Goal: Information Seeking & Learning: Learn about a topic

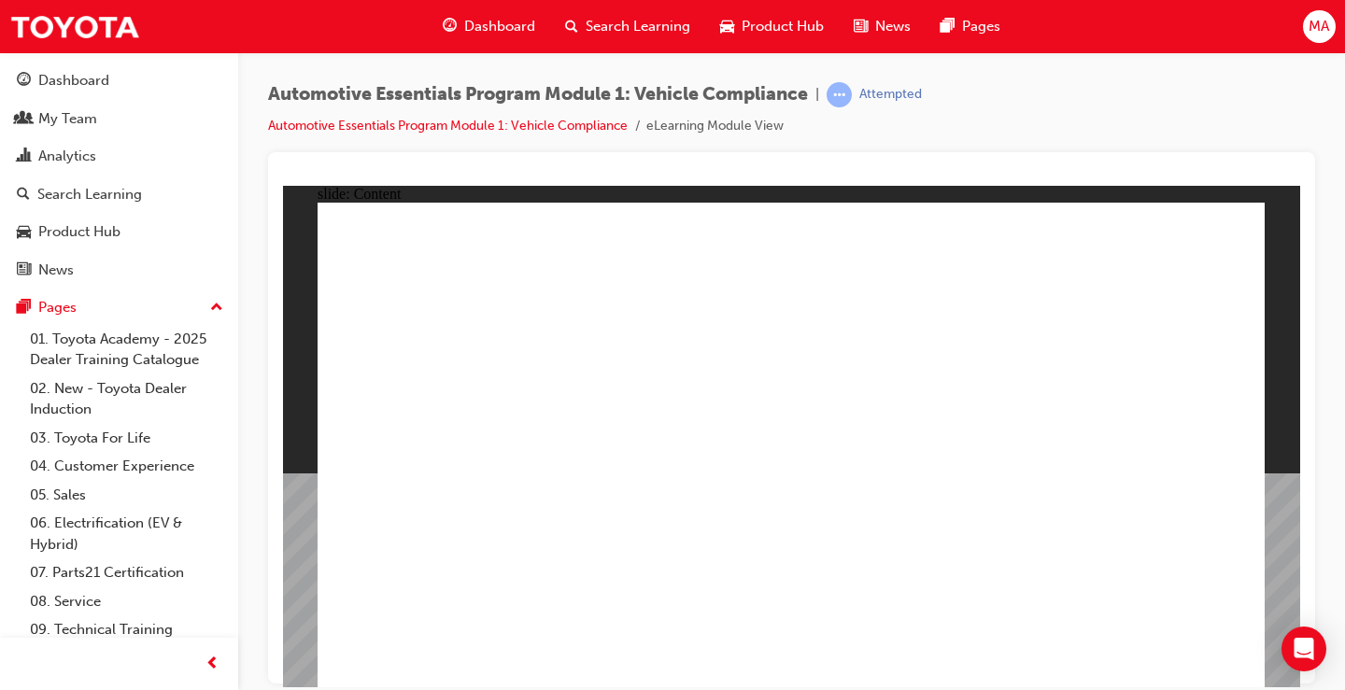
drag, startPoint x: 565, startPoint y: 551, endPoint x: 468, endPoint y: 555, distance: 97.2
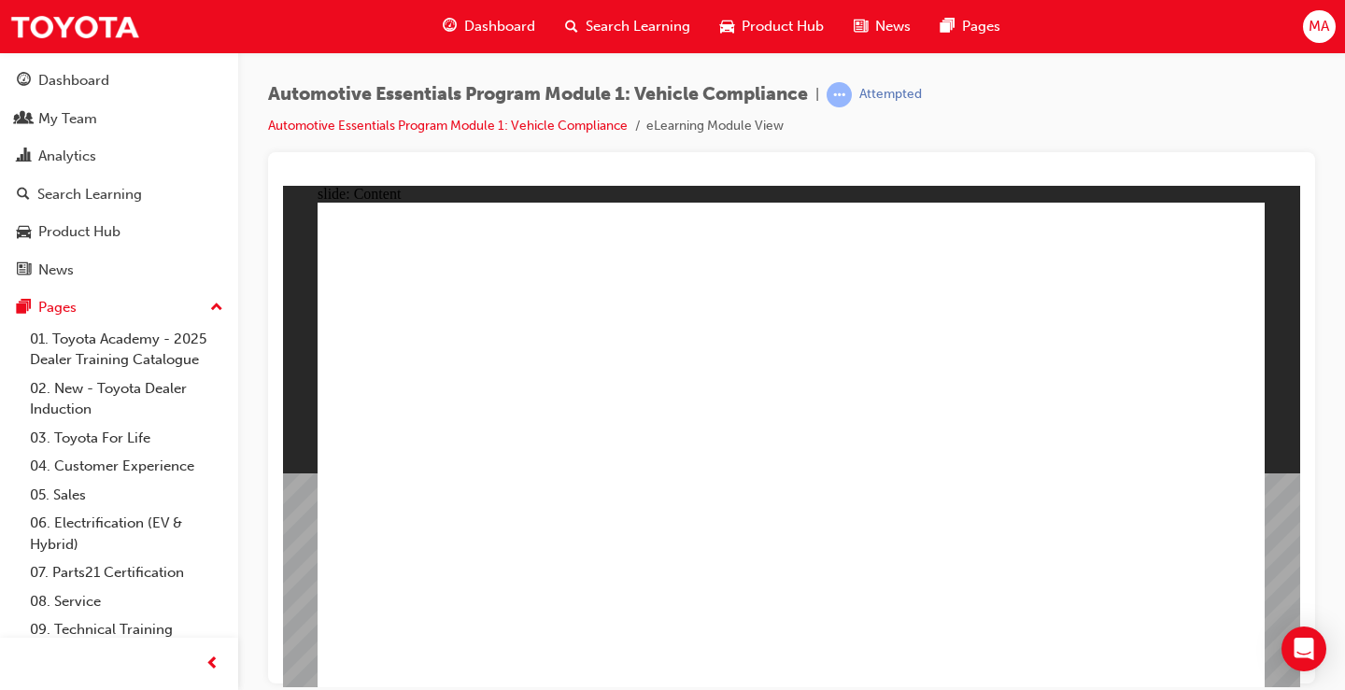
radio input "true"
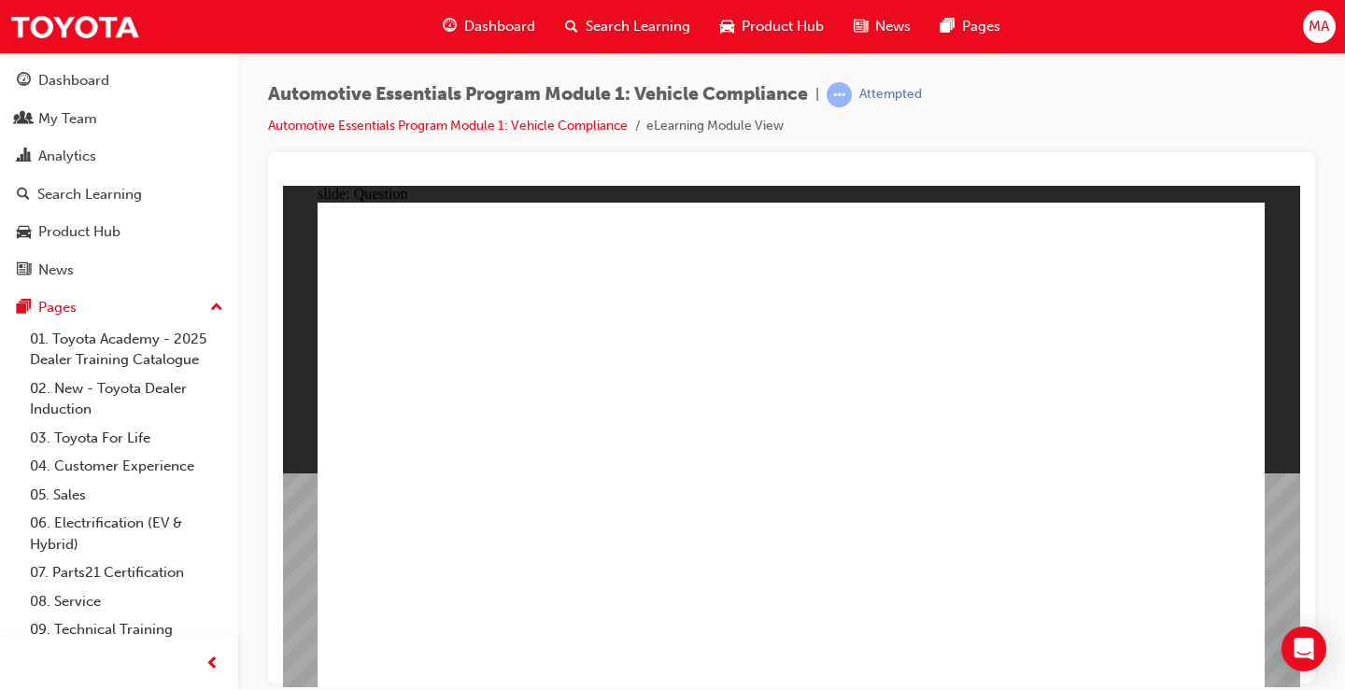
radio input "true"
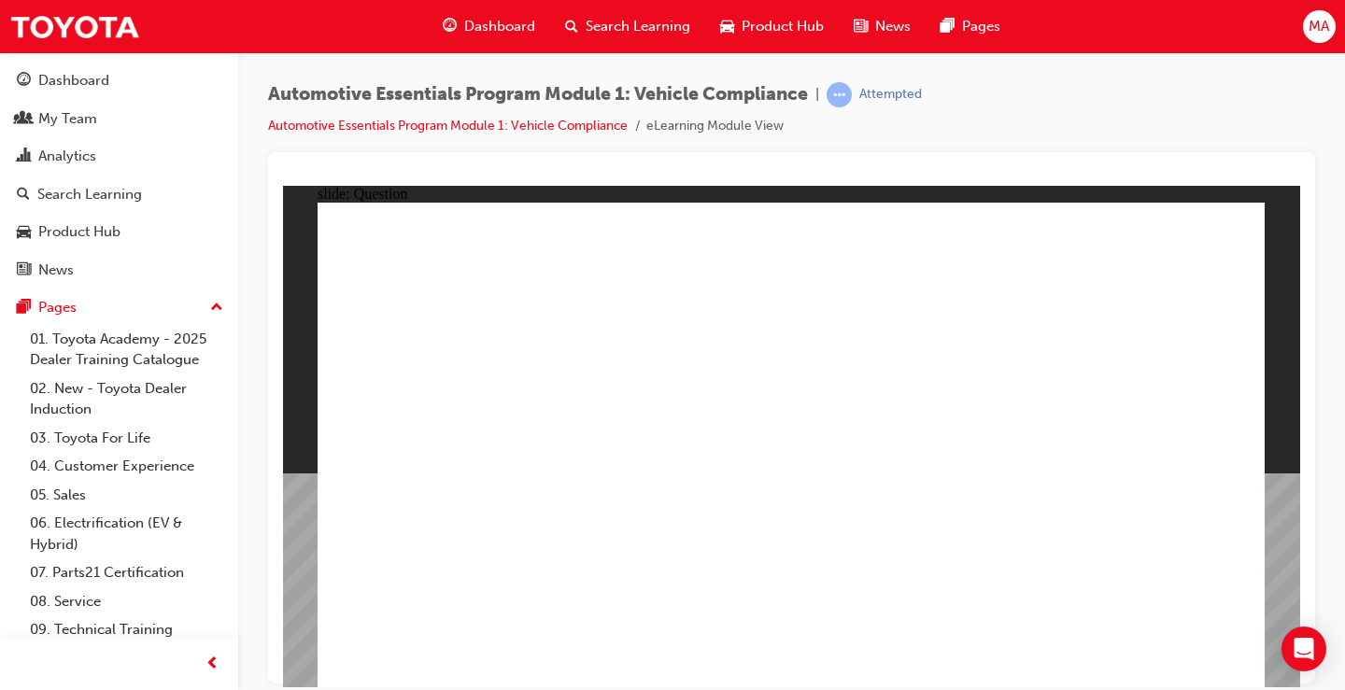
radio input "true"
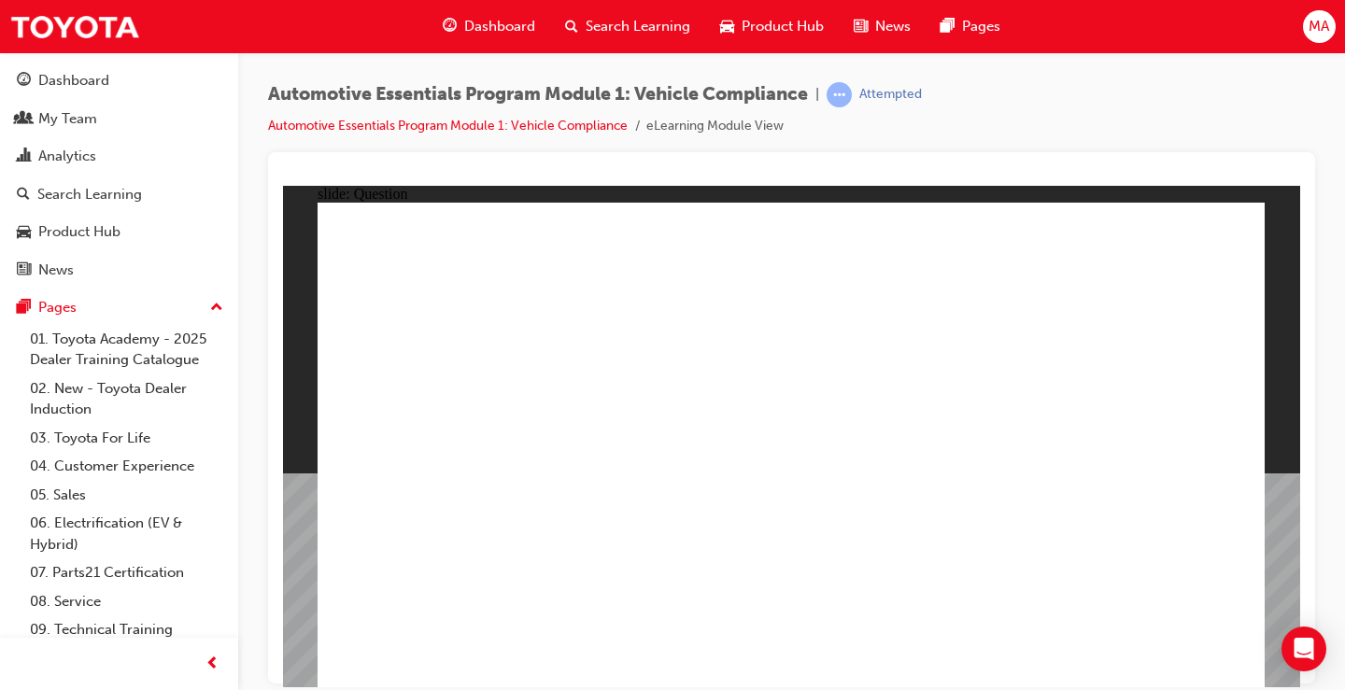
radio input "true"
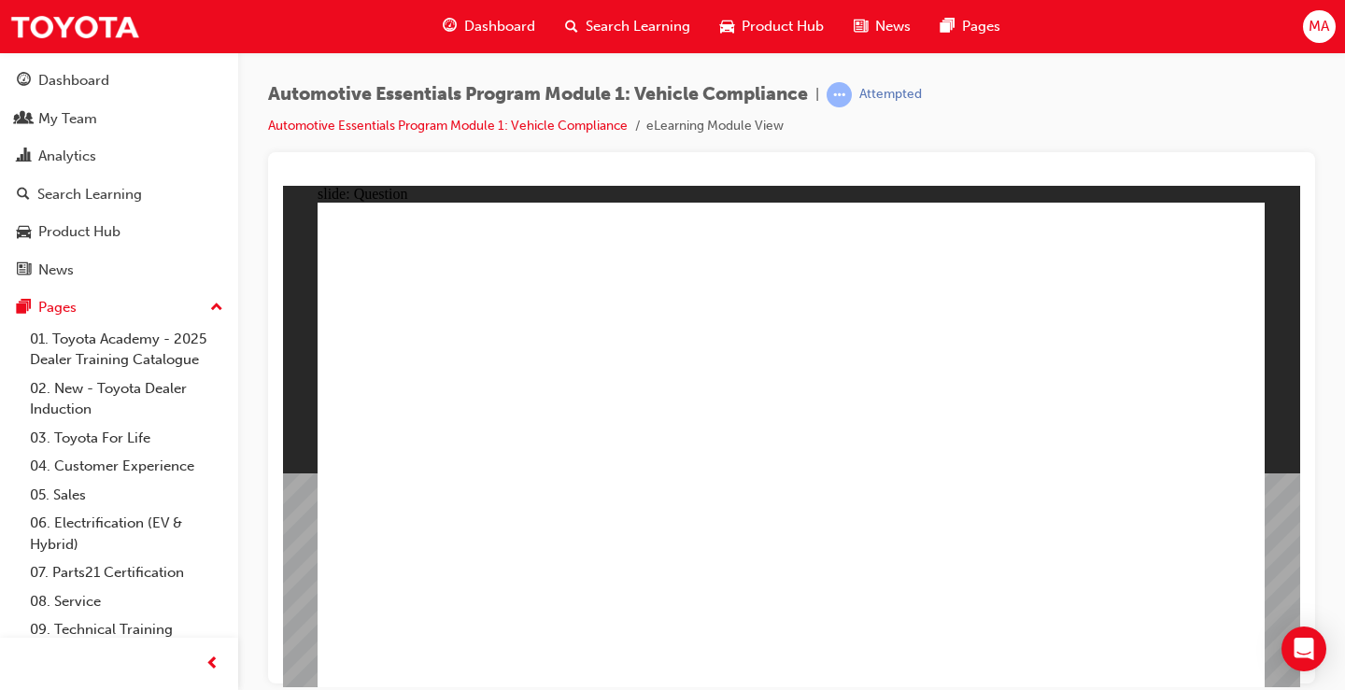
radio input "true"
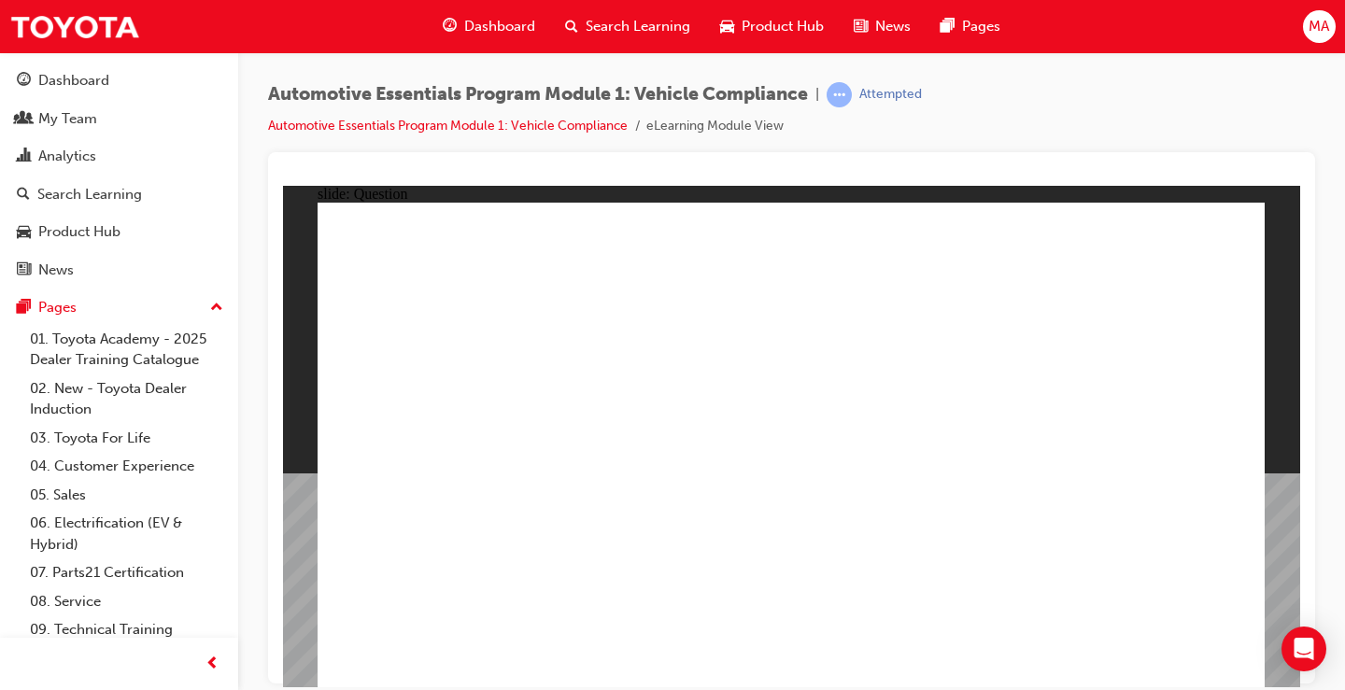
radio input "true"
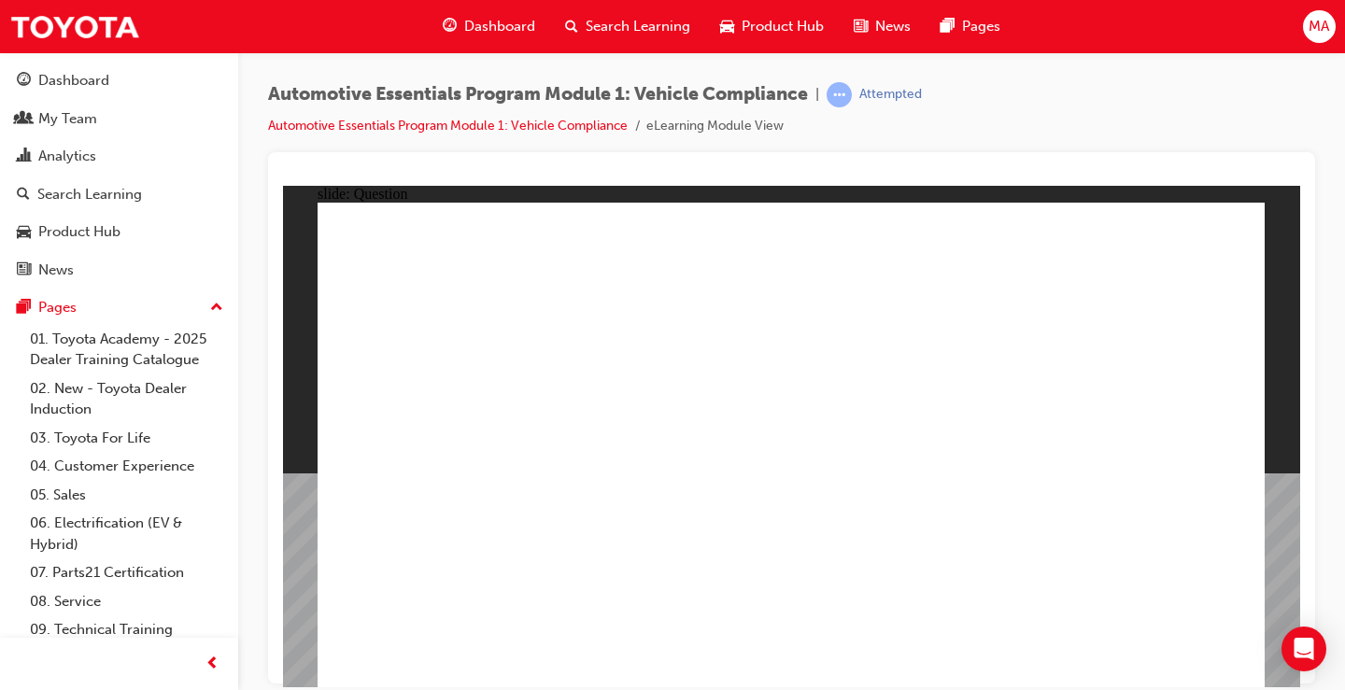
radio input "true"
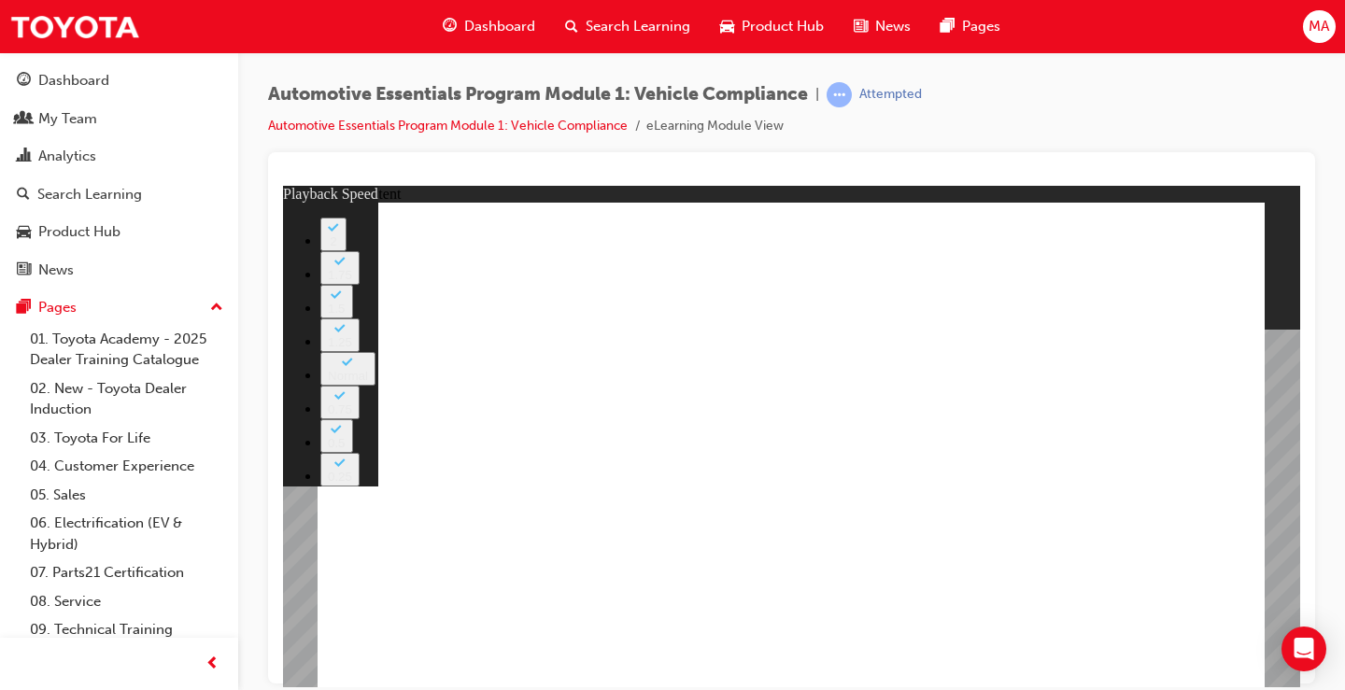
type input "35"
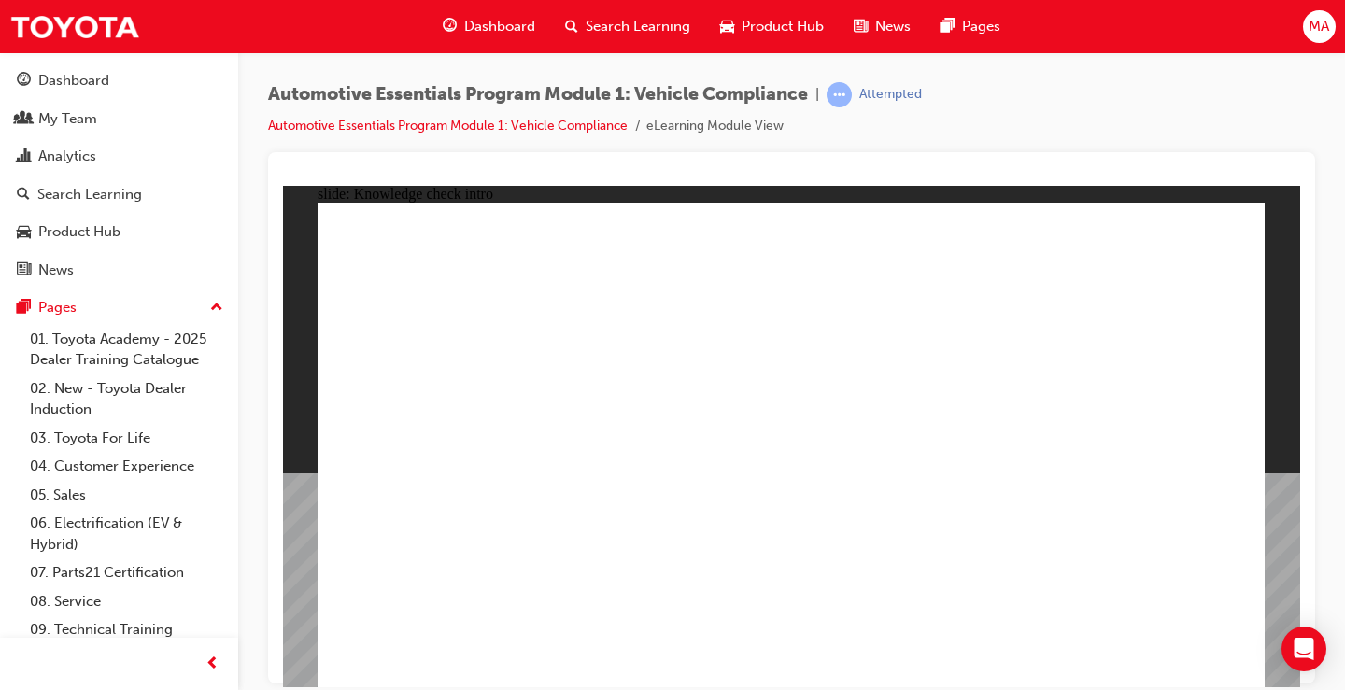
radio input "true"
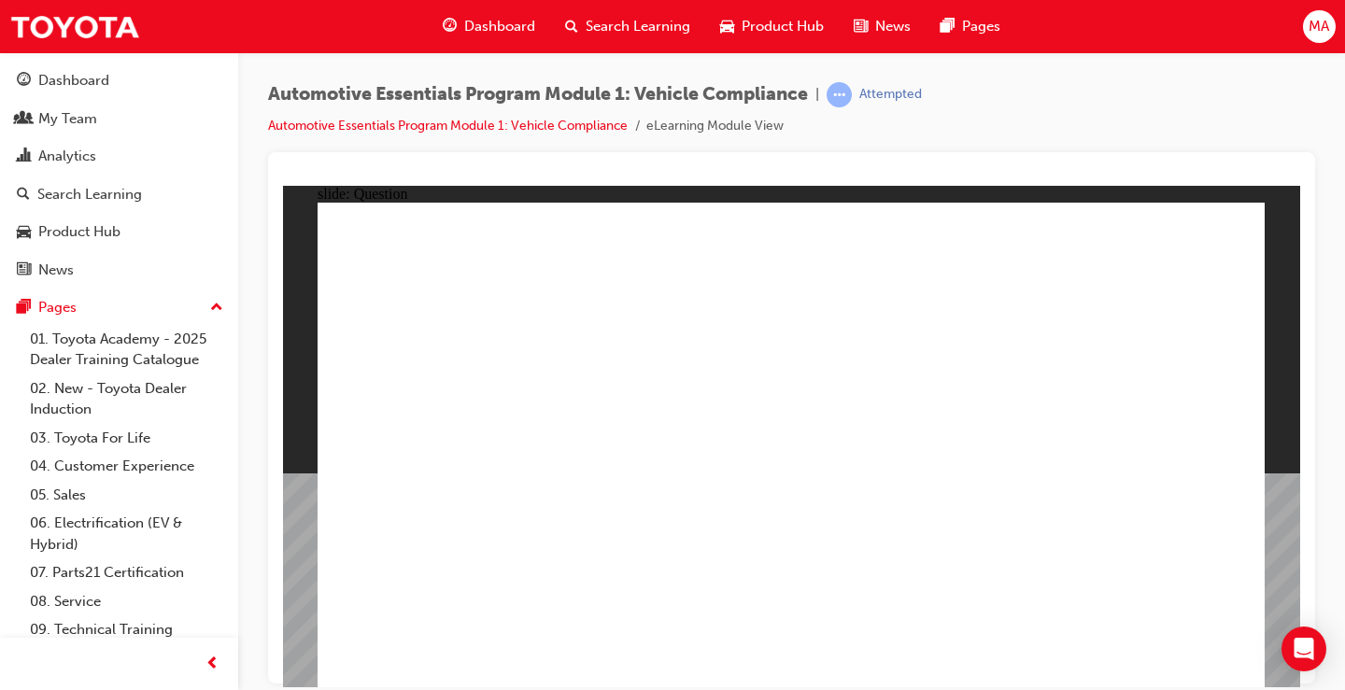
radio input "true"
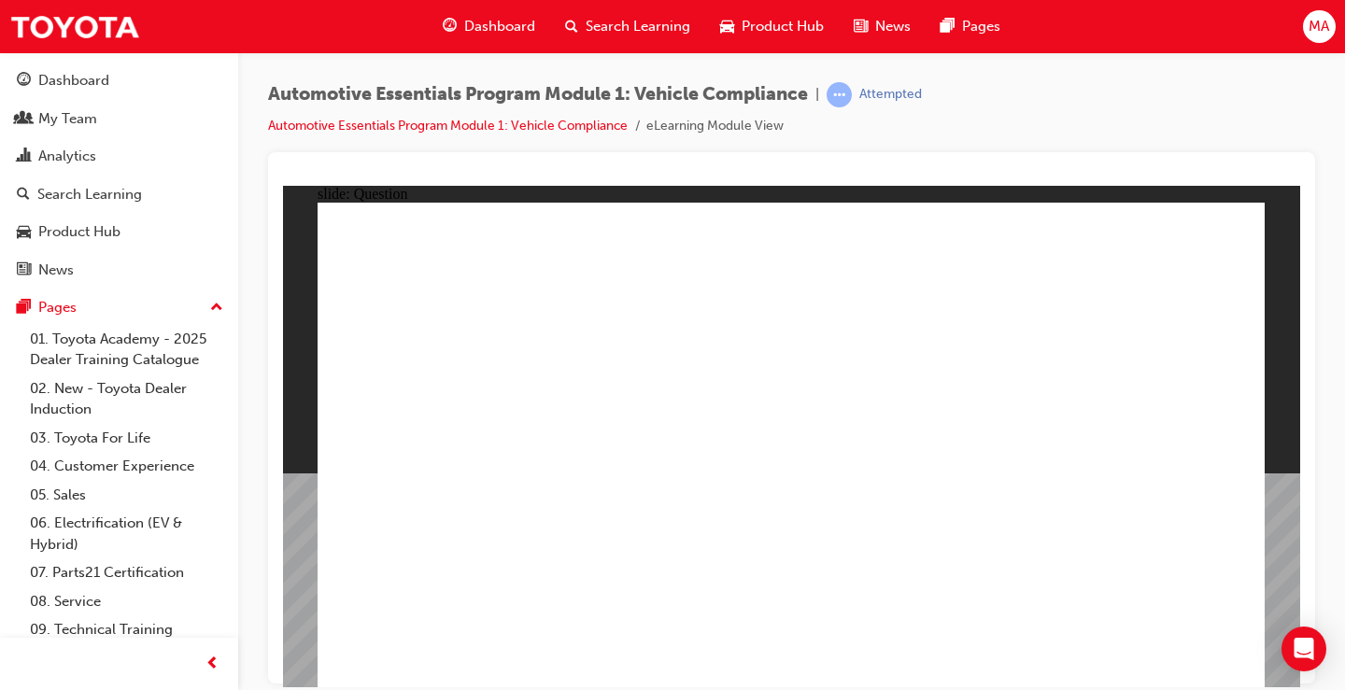
radio input "true"
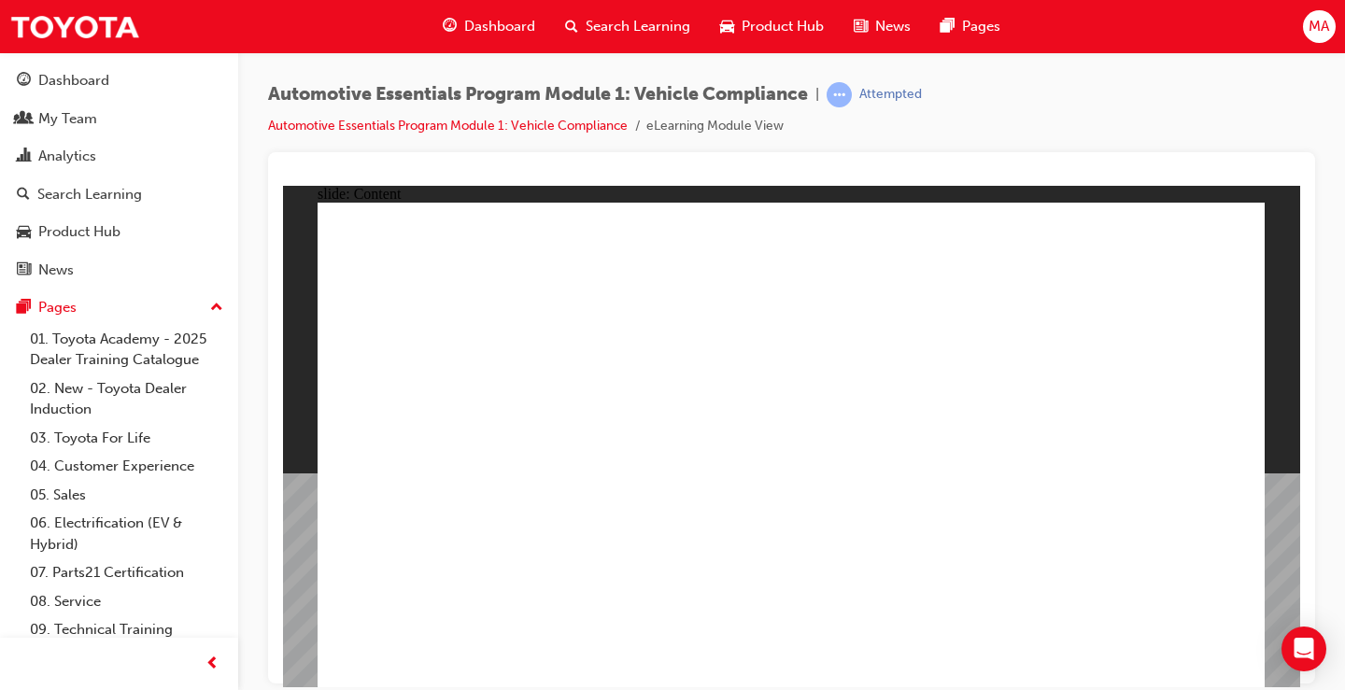
drag, startPoint x: 530, startPoint y: 512, endPoint x: 563, endPoint y: 519, distance: 34.5
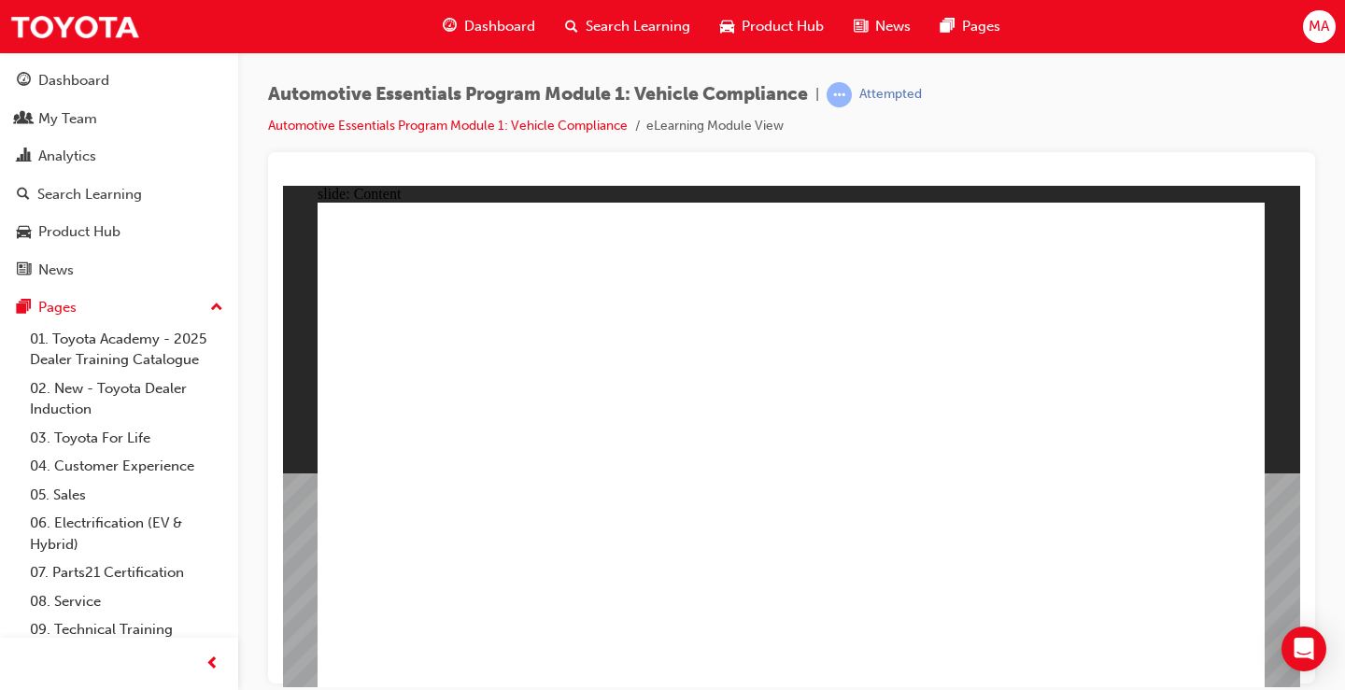
drag, startPoint x: 564, startPoint y: 498, endPoint x: 514, endPoint y: 472, distance: 56.8
drag, startPoint x: 454, startPoint y: 467, endPoint x: 796, endPoint y: 404, distance: 347.6
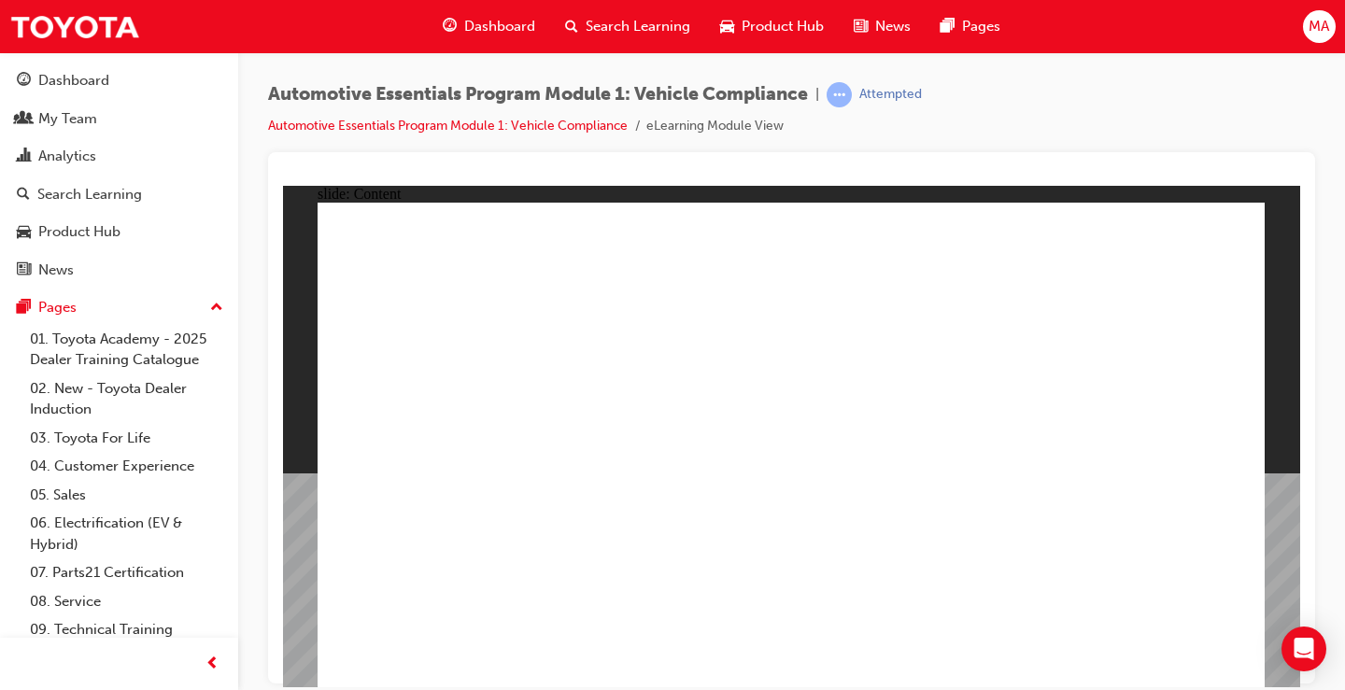
drag, startPoint x: 1000, startPoint y: 568, endPoint x: 983, endPoint y: 566, distance: 16.9
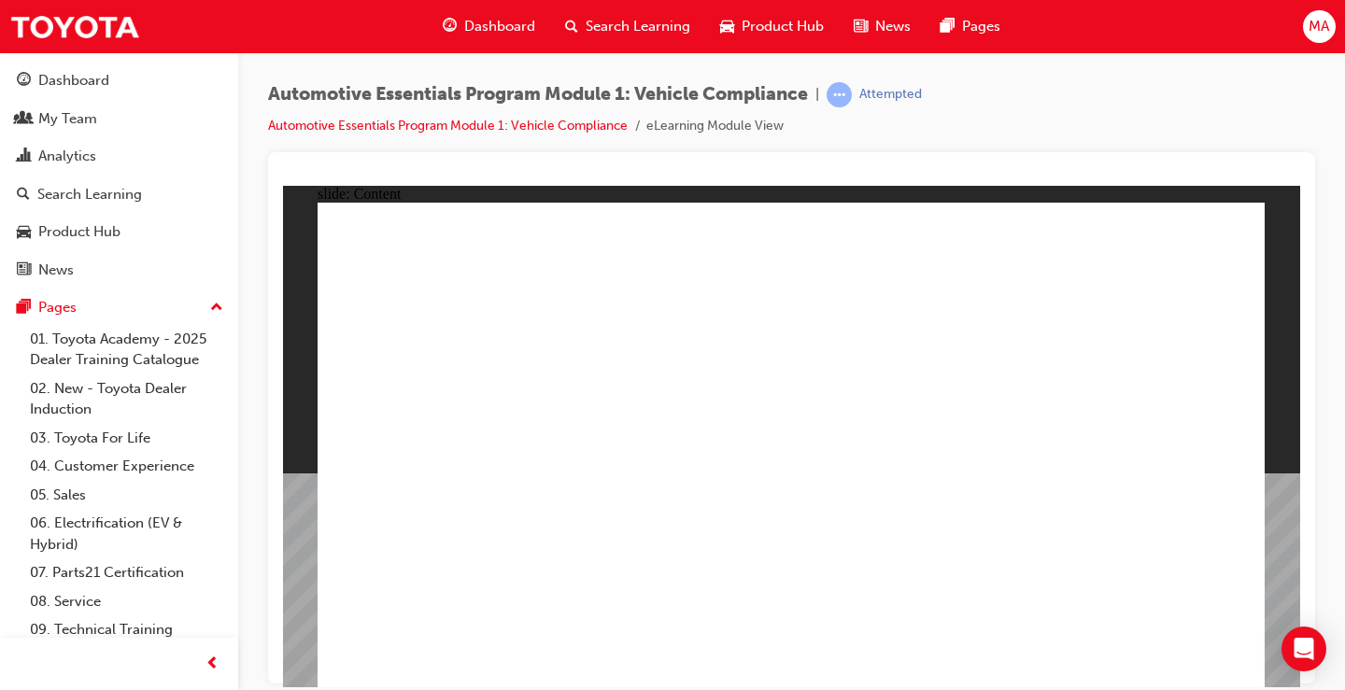
drag, startPoint x: 585, startPoint y: 459, endPoint x: 547, endPoint y: 469, distance: 38.8
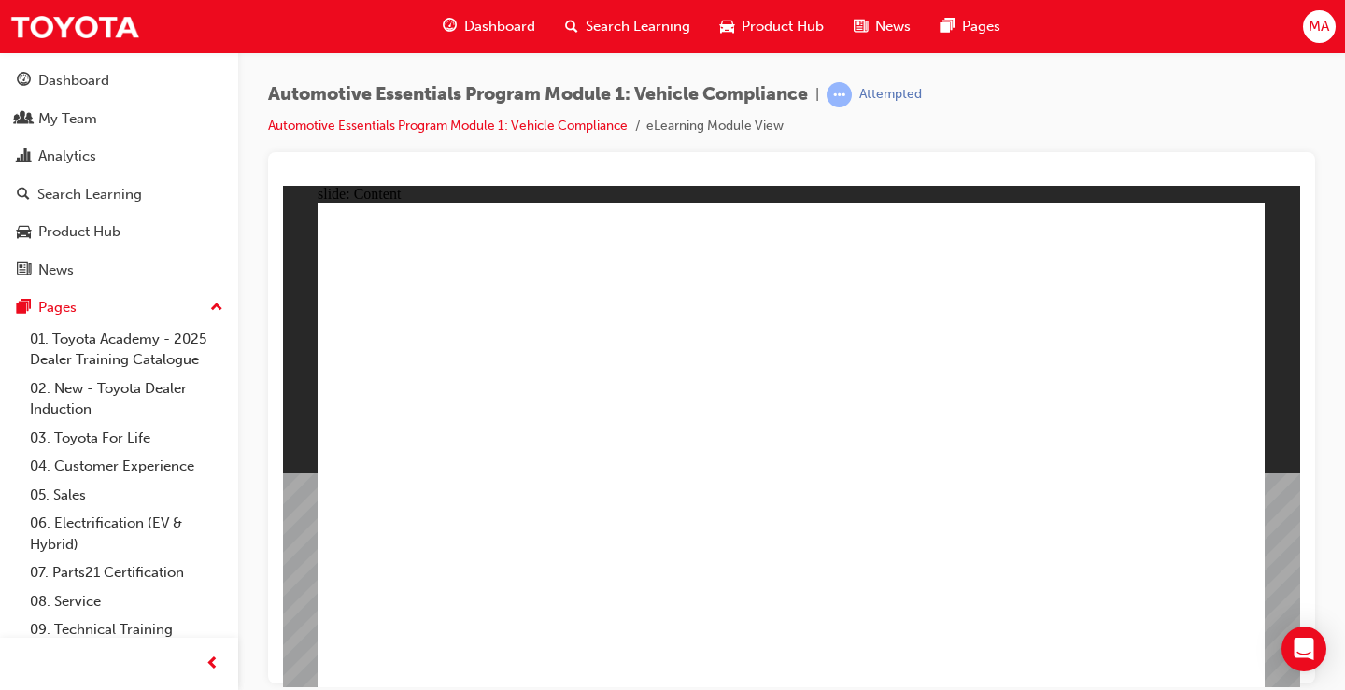
drag, startPoint x: 475, startPoint y: 461, endPoint x: 478, endPoint y: 433, distance: 27.3
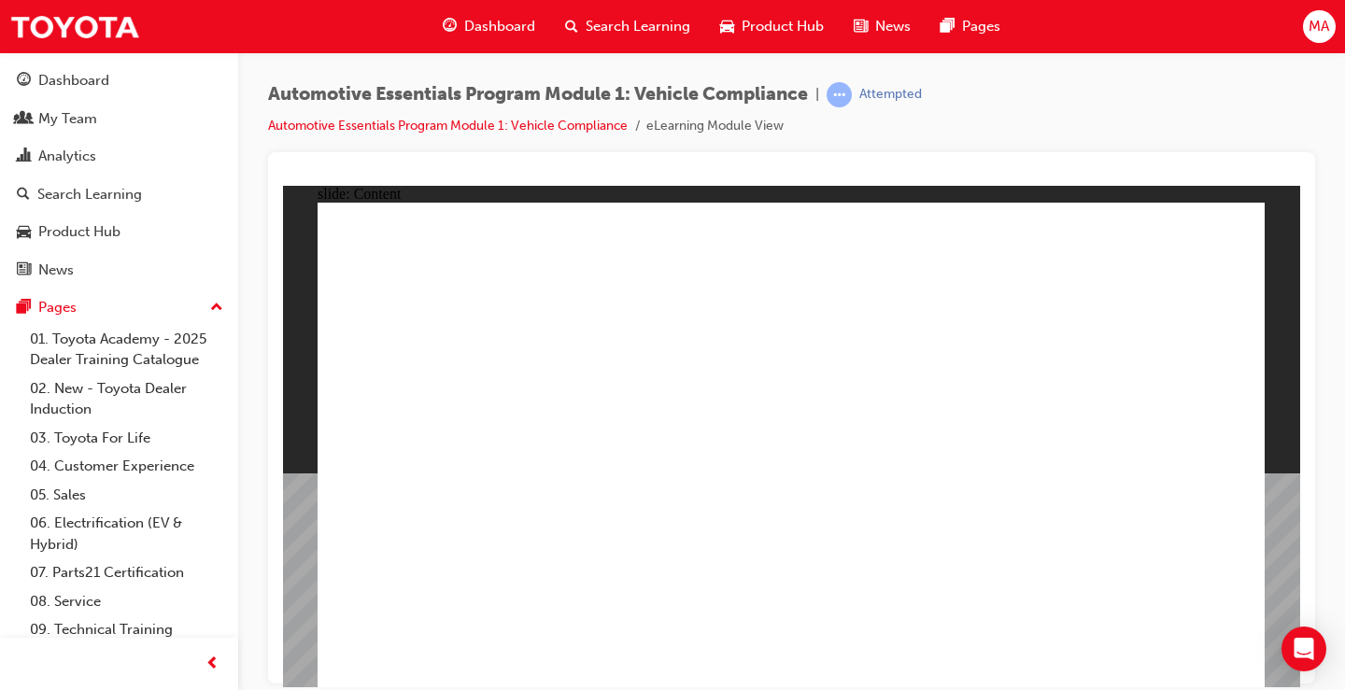
drag, startPoint x: 949, startPoint y: 569, endPoint x: 956, endPoint y: 560, distance: 10.7
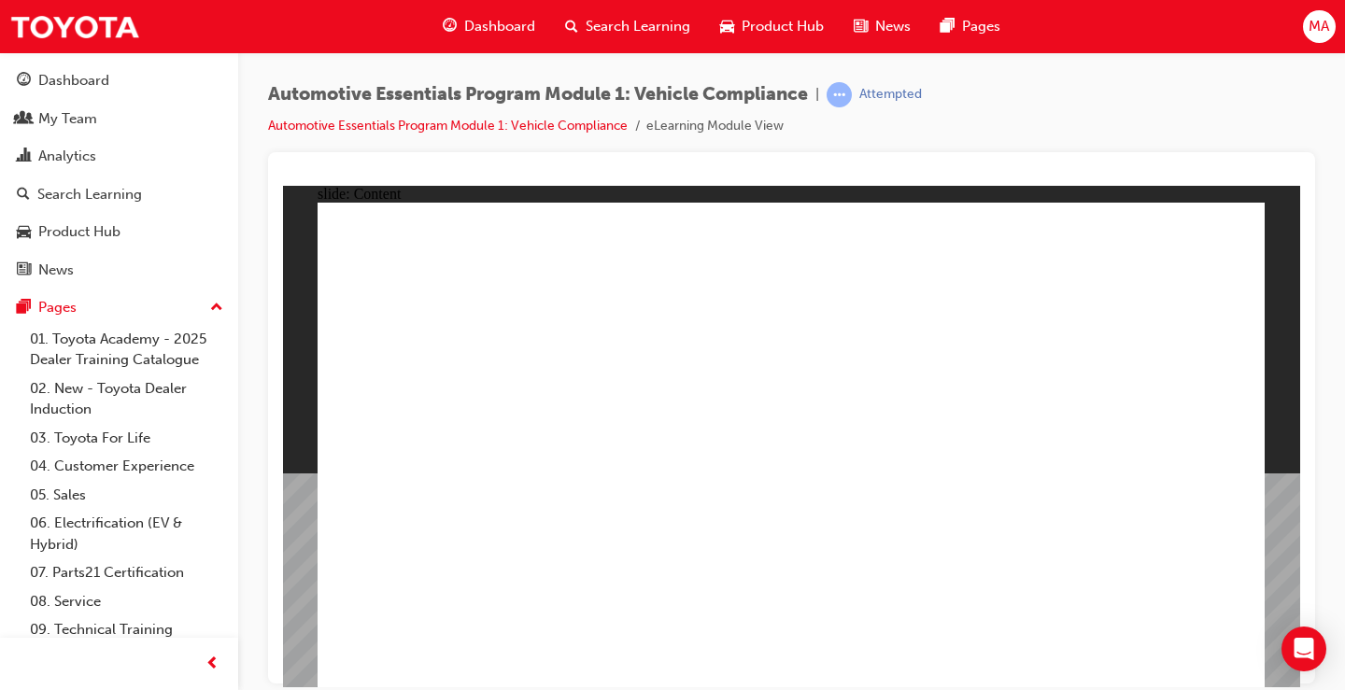
drag, startPoint x: 1024, startPoint y: 497, endPoint x: 1073, endPoint y: 493, distance: 49.7
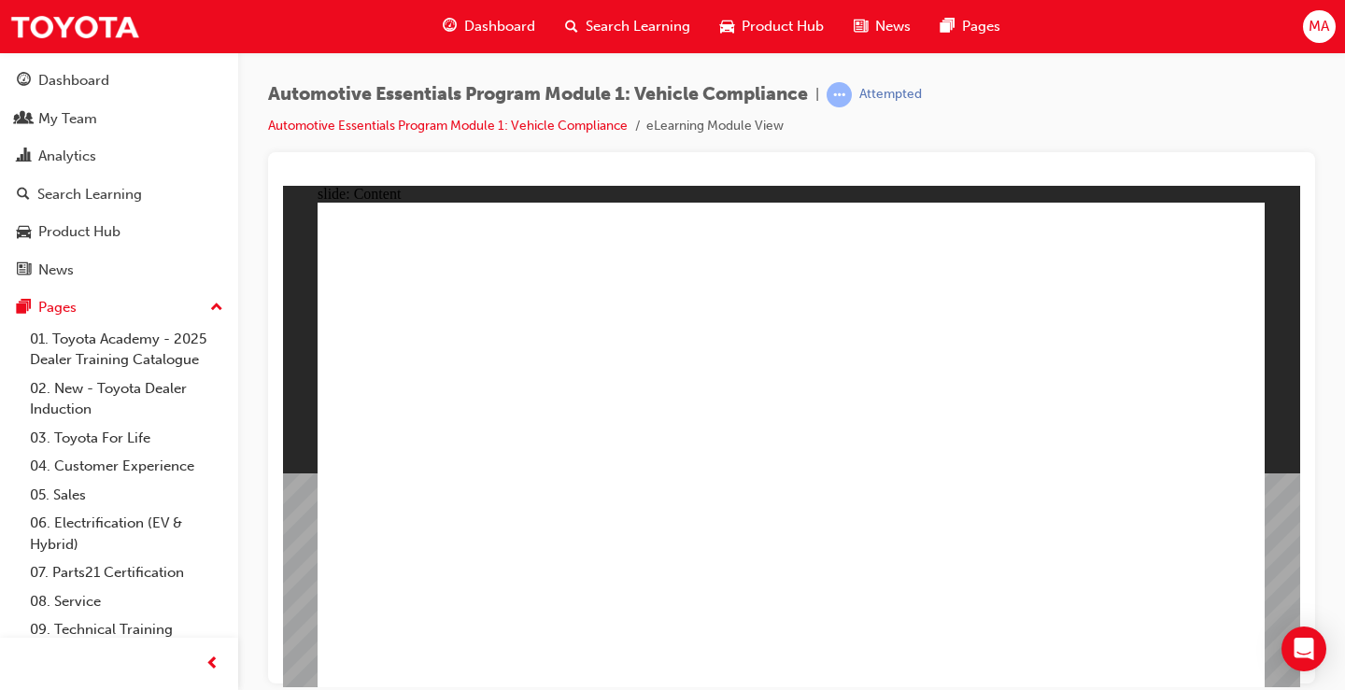
drag, startPoint x: 1096, startPoint y: 489, endPoint x: 1173, endPoint y: 497, distance: 78.0
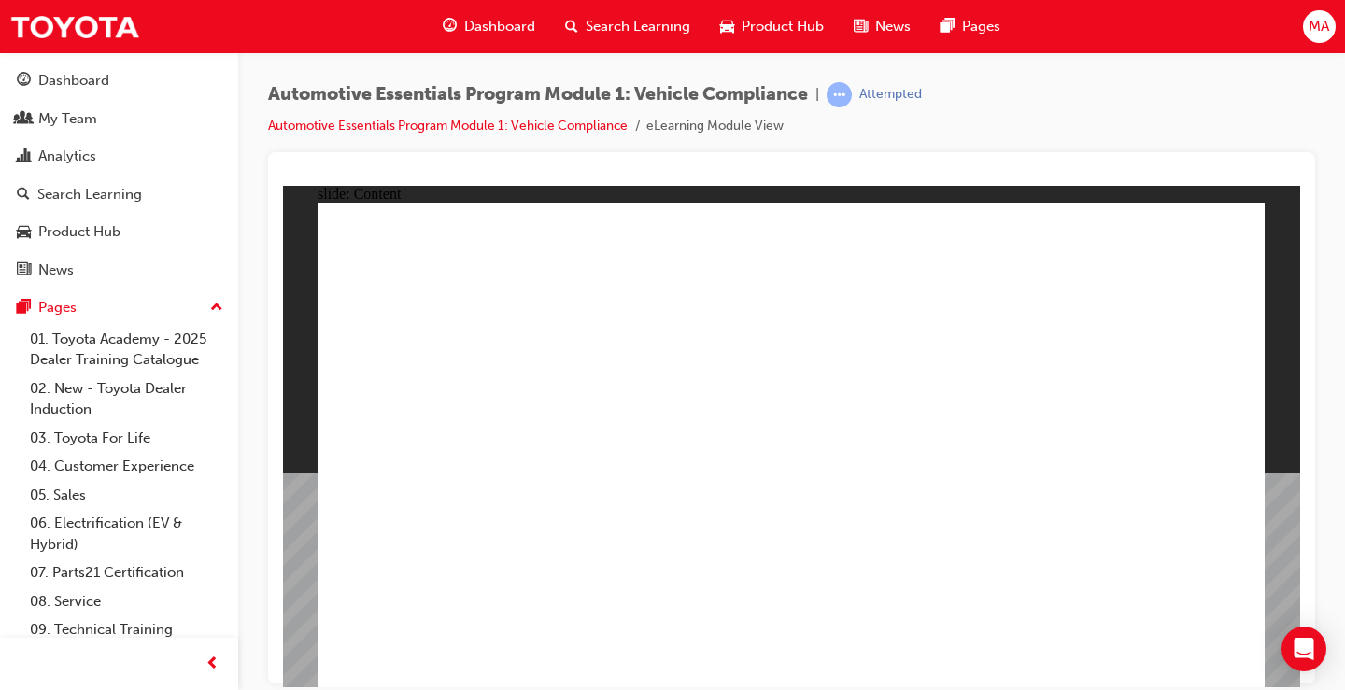
drag, startPoint x: 1190, startPoint y: 479, endPoint x: 1265, endPoint y: 472, distance: 75.1
drag, startPoint x: 1269, startPoint y: 475, endPoint x: 1262, endPoint y: 457, distance: 18.9
click at [1266, 465] on div "slide: Content Rectangle 1 Oval 1 MENU Line 1 RESOURCES Line 1 Rectangle 1 arro…" at bounding box center [791, 436] width 1017 height 502
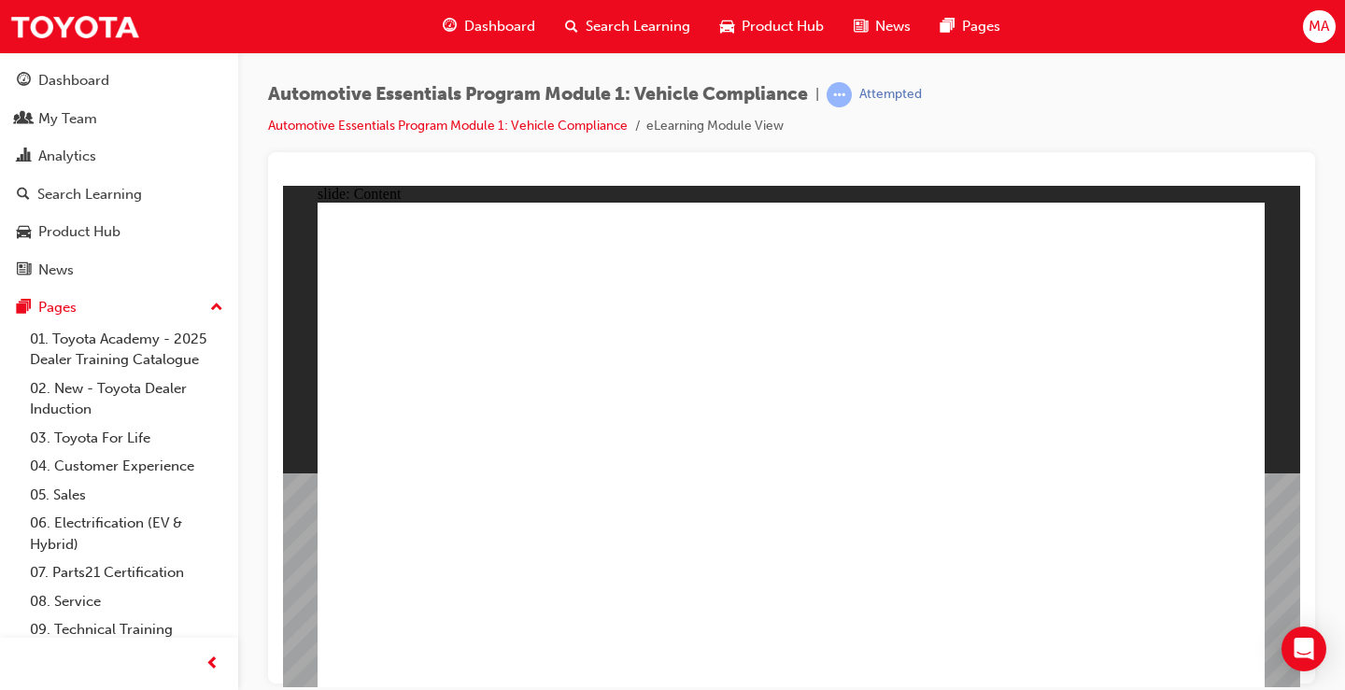
drag, startPoint x: 478, startPoint y: 286, endPoint x: 535, endPoint y: 280, distance: 57.3
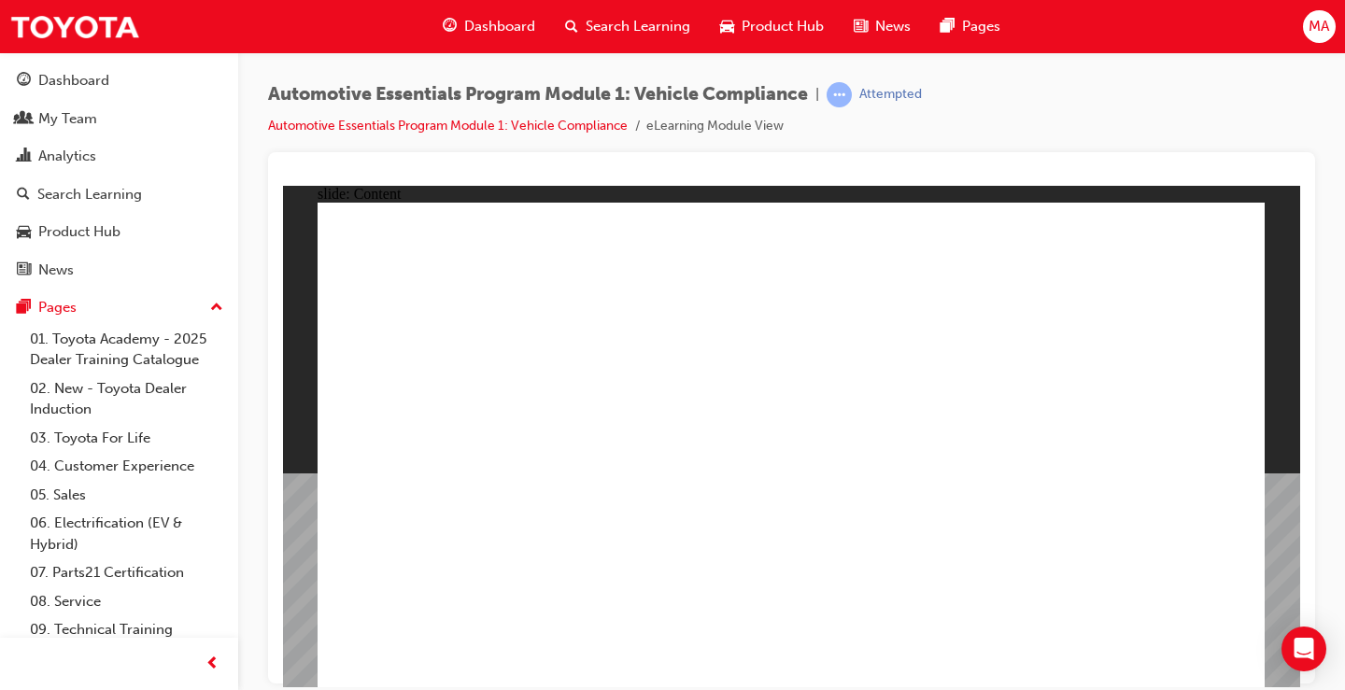
drag, startPoint x: 397, startPoint y: 513, endPoint x: 465, endPoint y: 404, distance: 128.0
drag, startPoint x: 603, startPoint y: 362, endPoint x: 582, endPoint y: 377, distance: 25.4
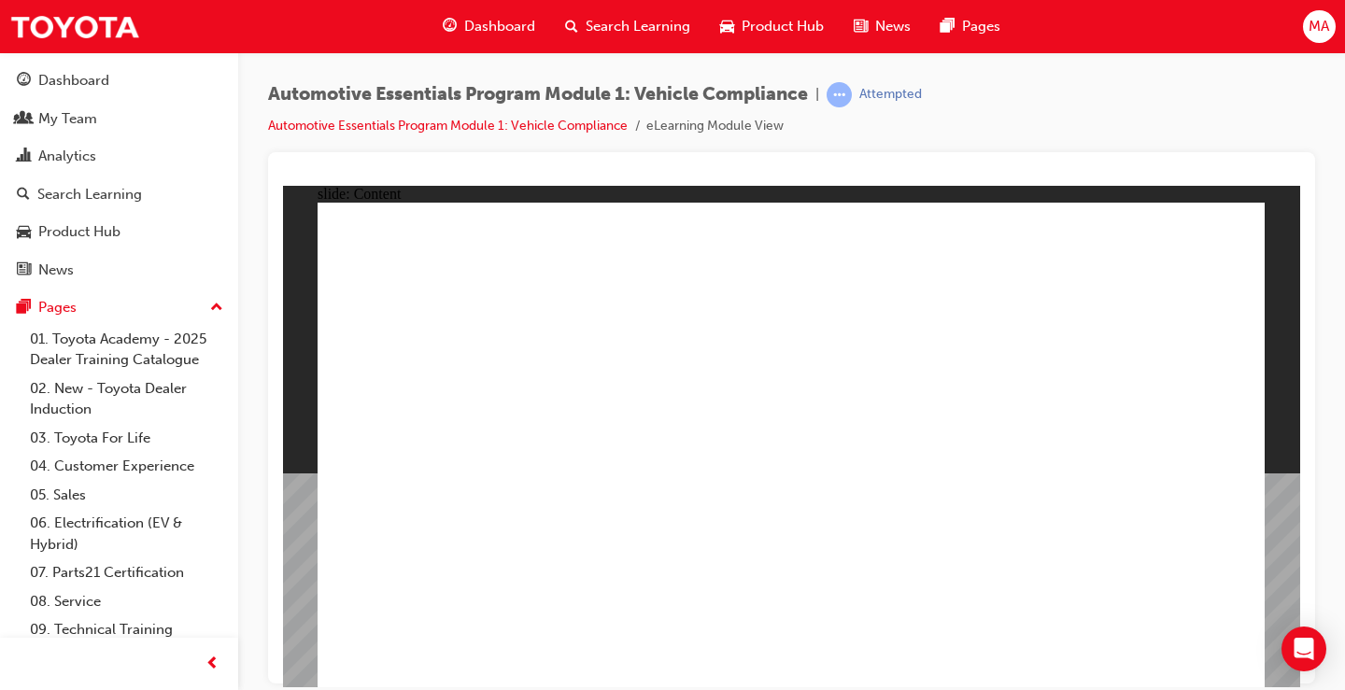
drag, startPoint x: 998, startPoint y: 314, endPoint x: 999, endPoint y: 330, distance: 15.9
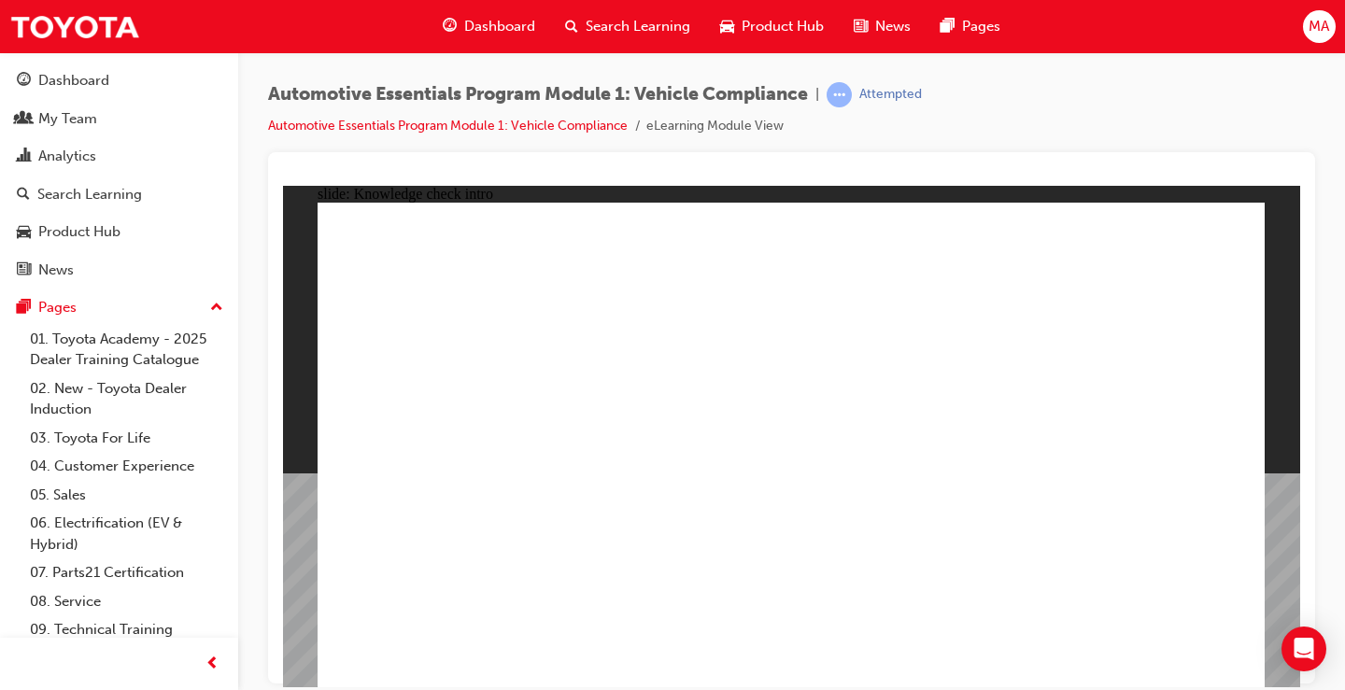
radio input "true"
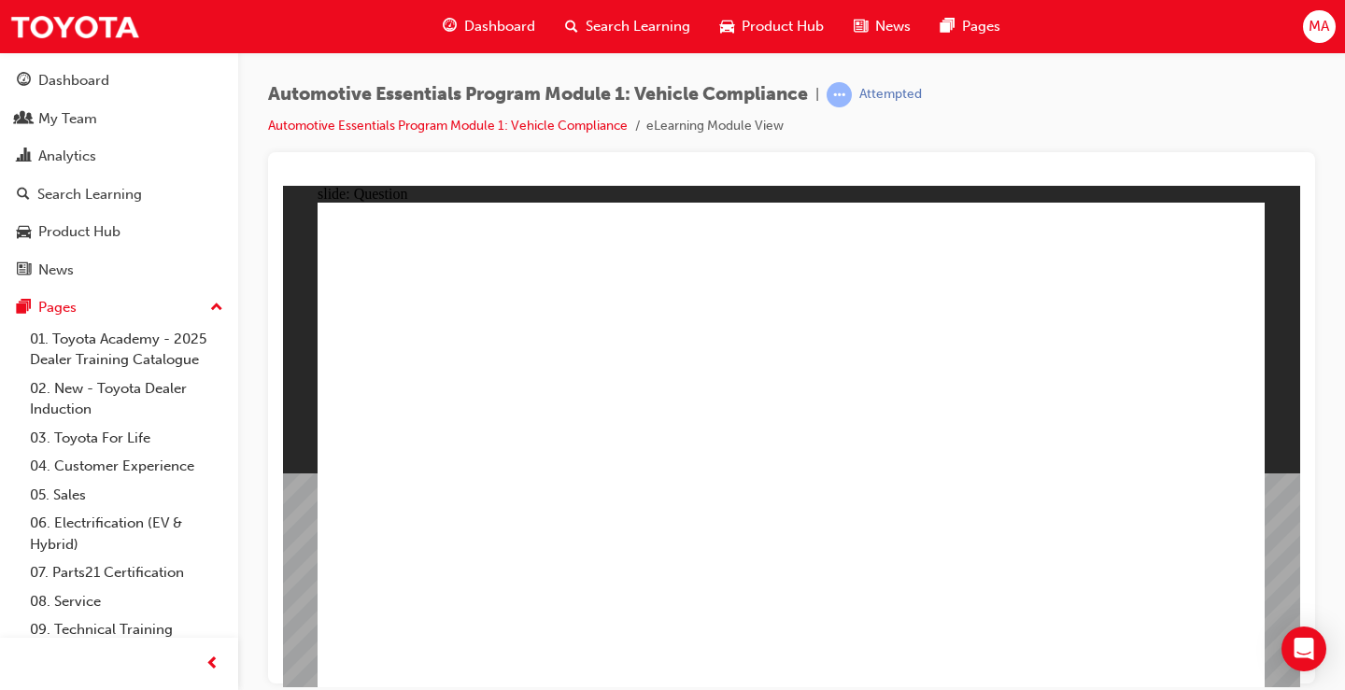
radio input "true"
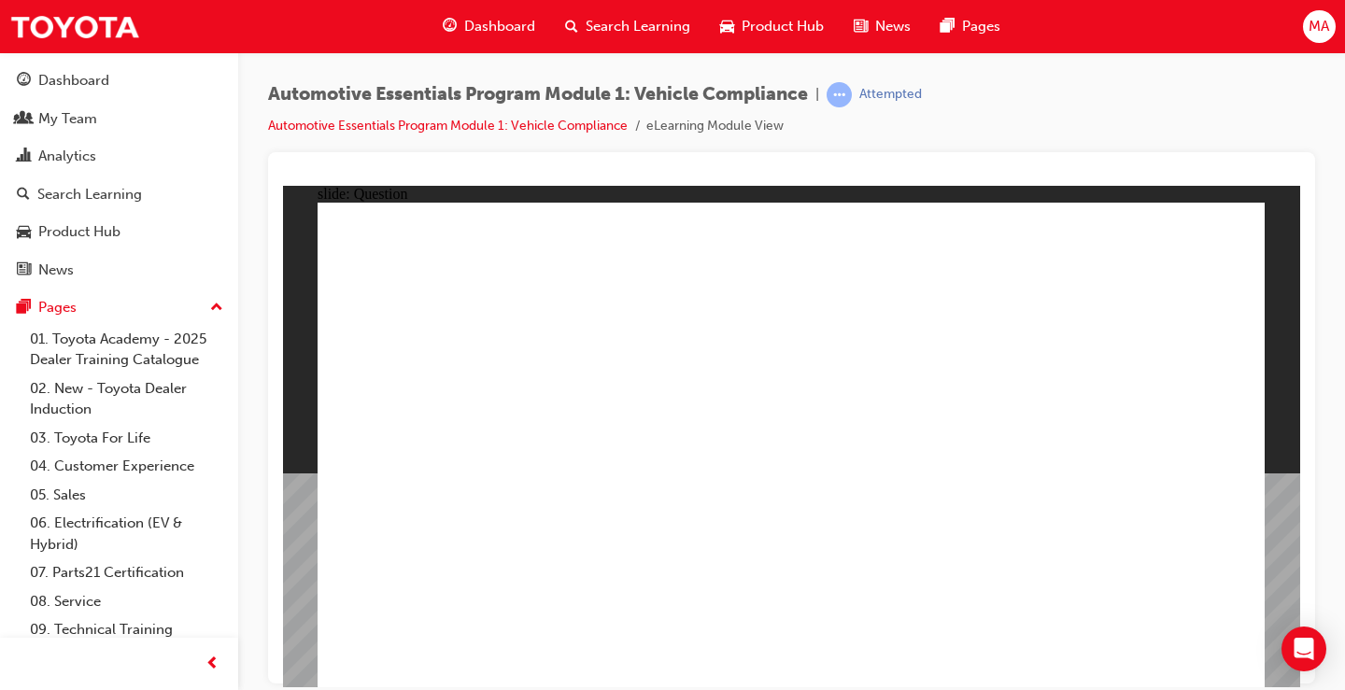
radio input "true"
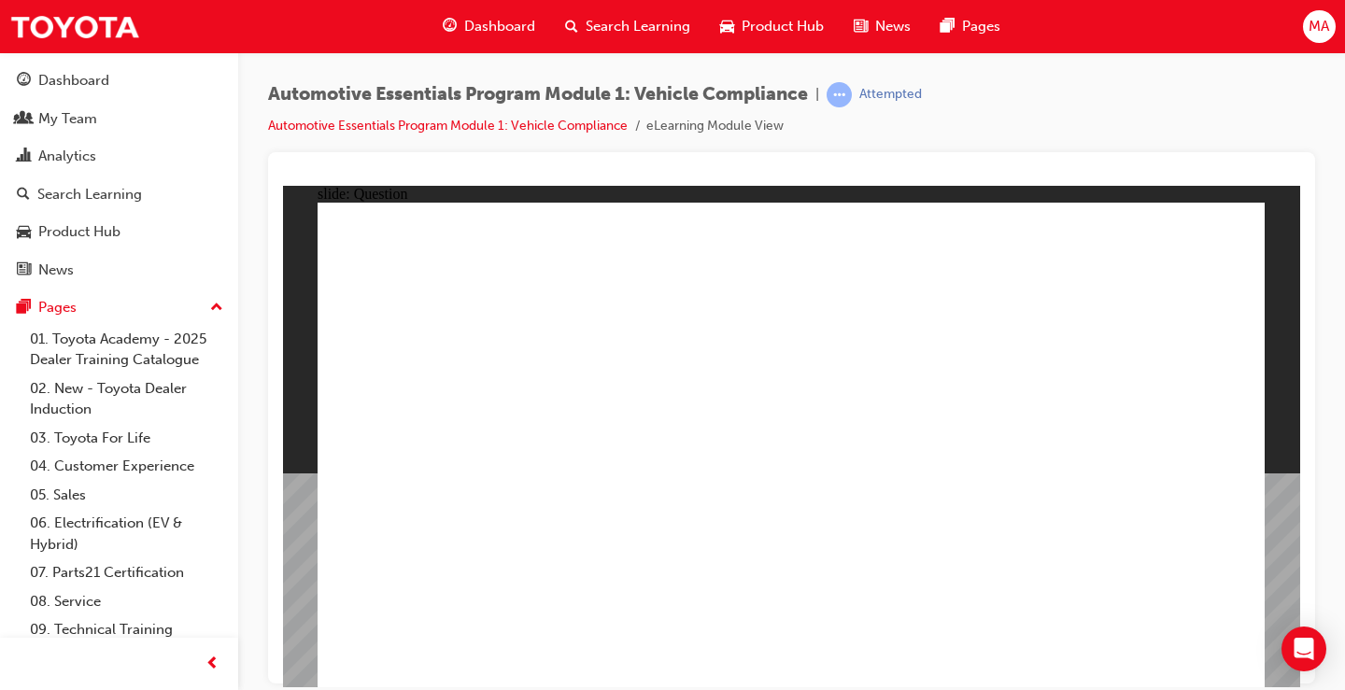
radio input "true"
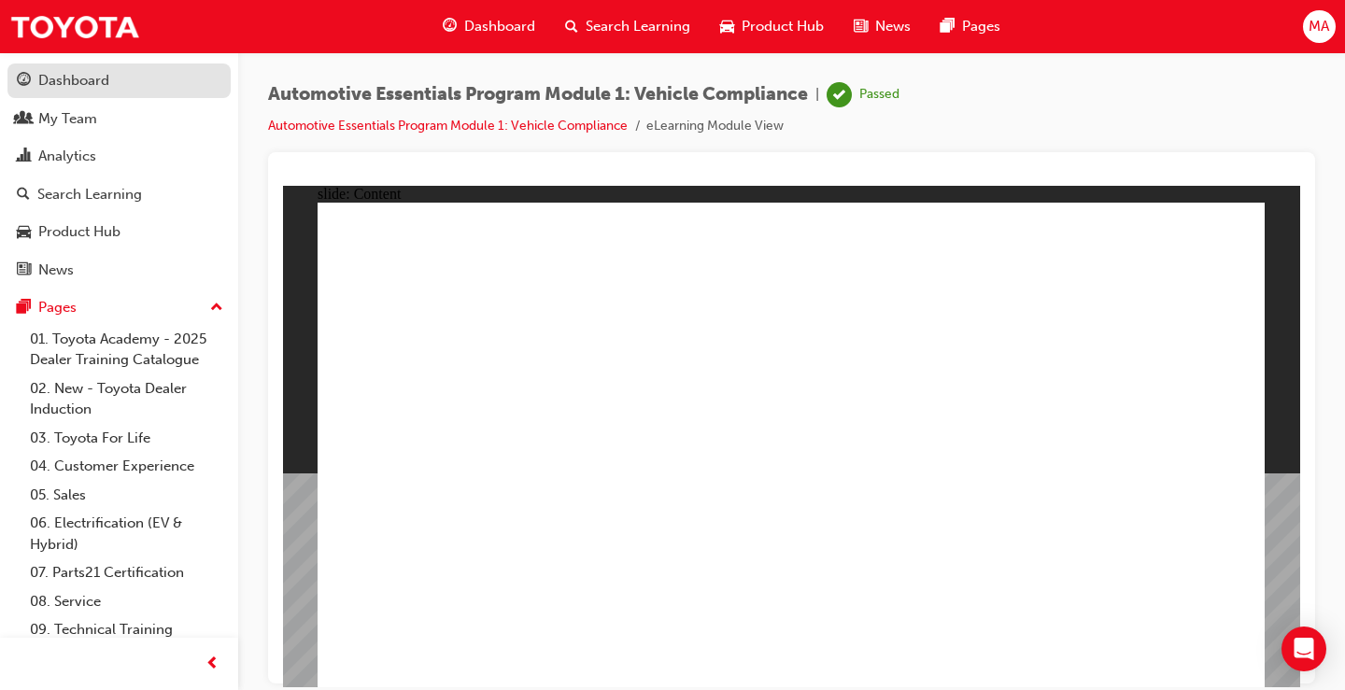
click at [47, 80] on div "Dashboard" at bounding box center [73, 80] width 71 height 21
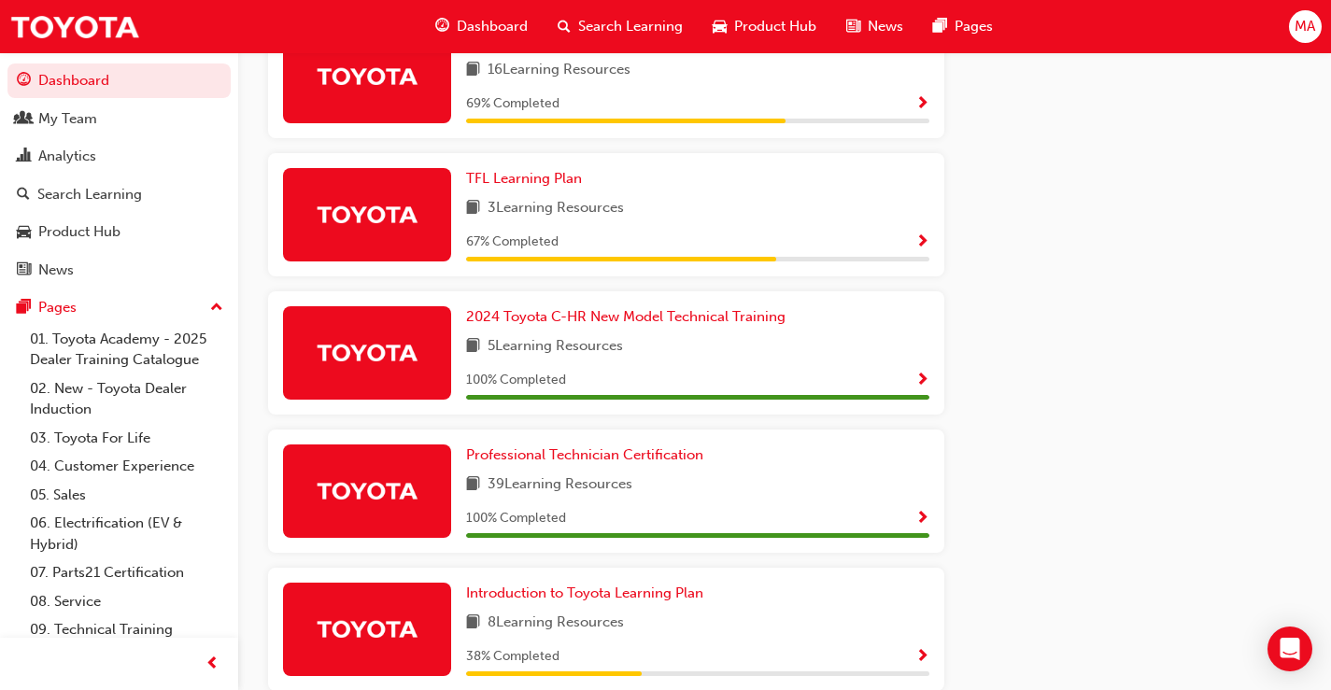
scroll to position [1085, 0]
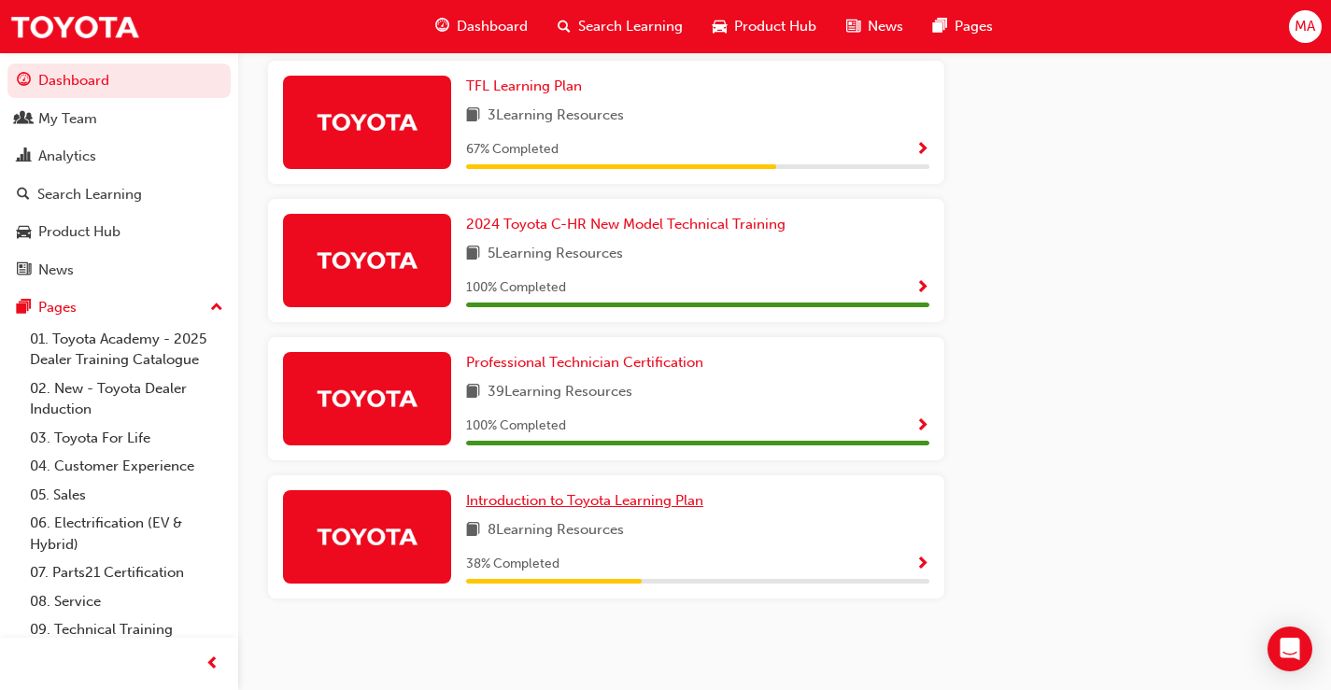
click at [561, 499] on span "Introduction to Toyota Learning Plan" at bounding box center [584, 500] width 237 height 17
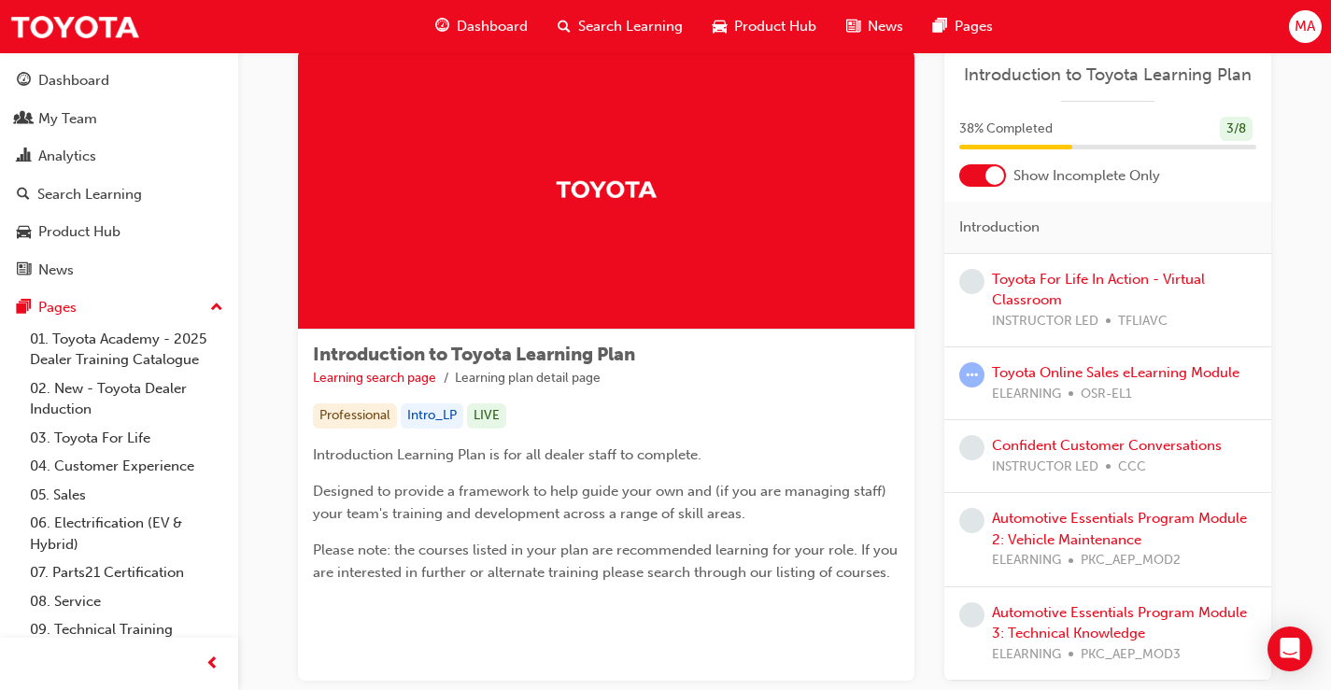
scroll to position [93, 0]
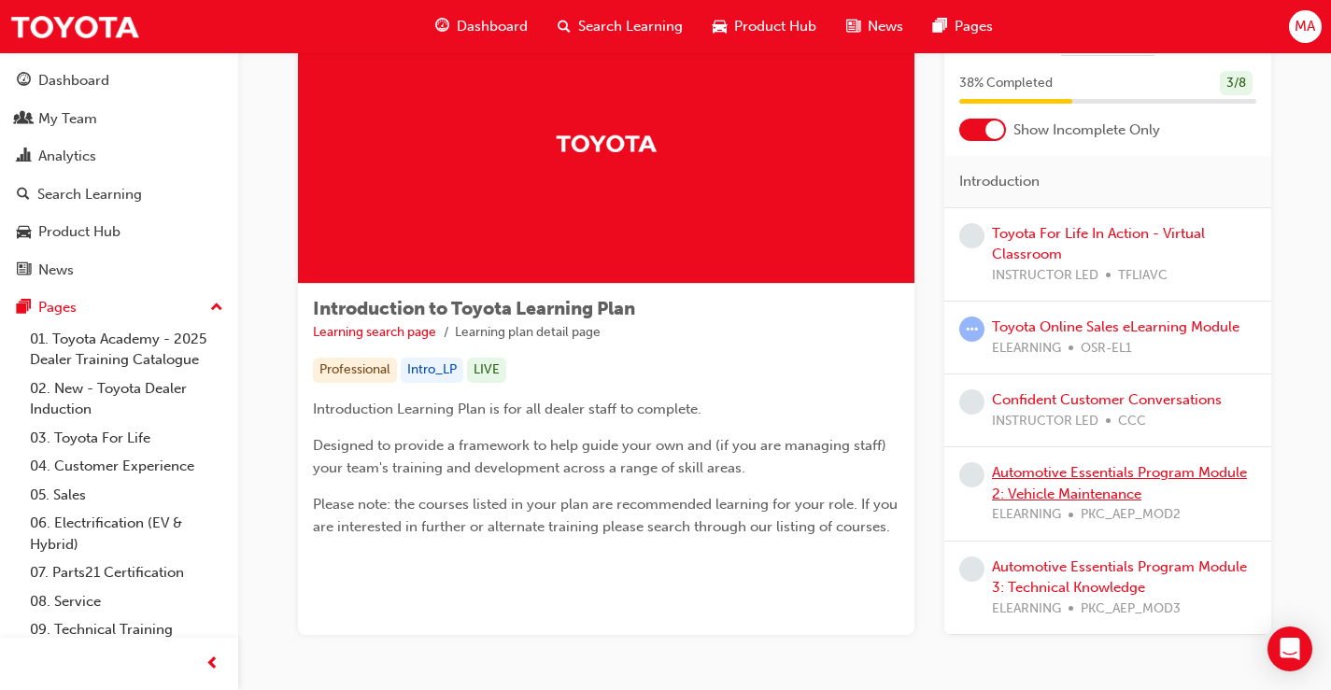
click at [1077, 475] on link "Automotive Essentials Program Module 2: Vehicle Maintenance" at bounding box center [1119, 483] width 255 height 38
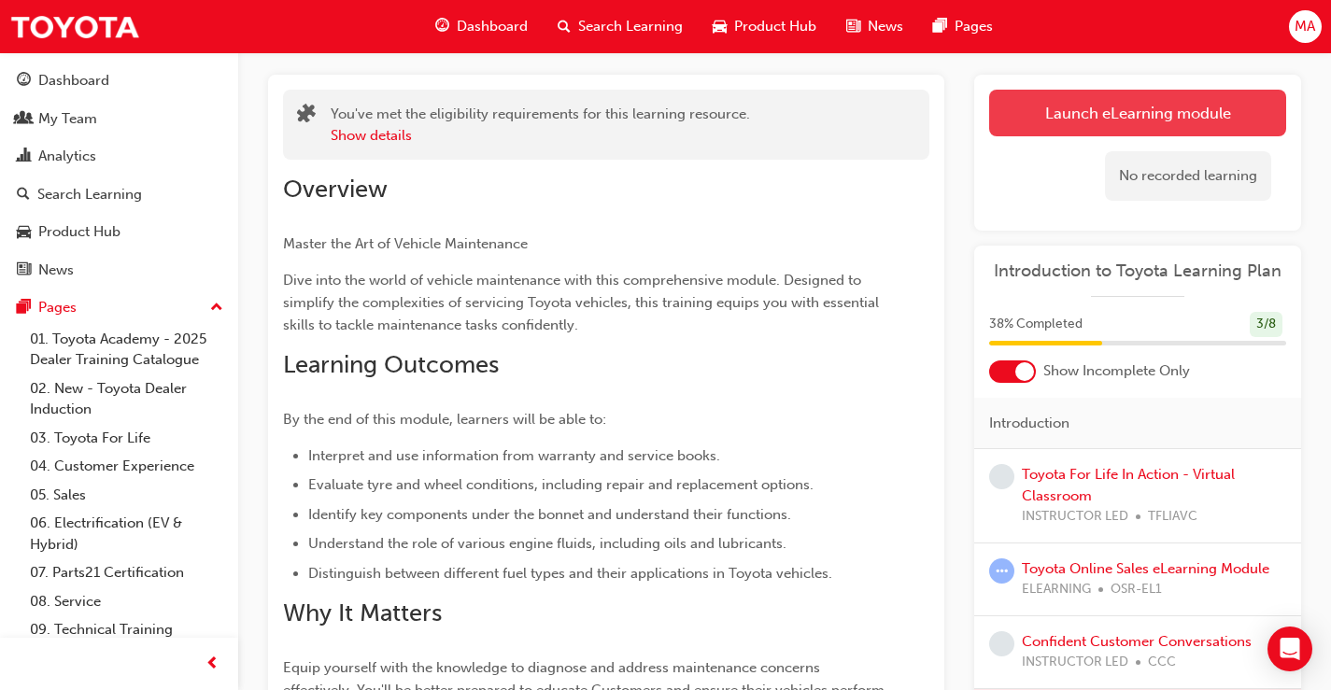
click at [1044, 105] on link "Launch eLearning module" at bounding box center [1137, 113] width 297 height 47
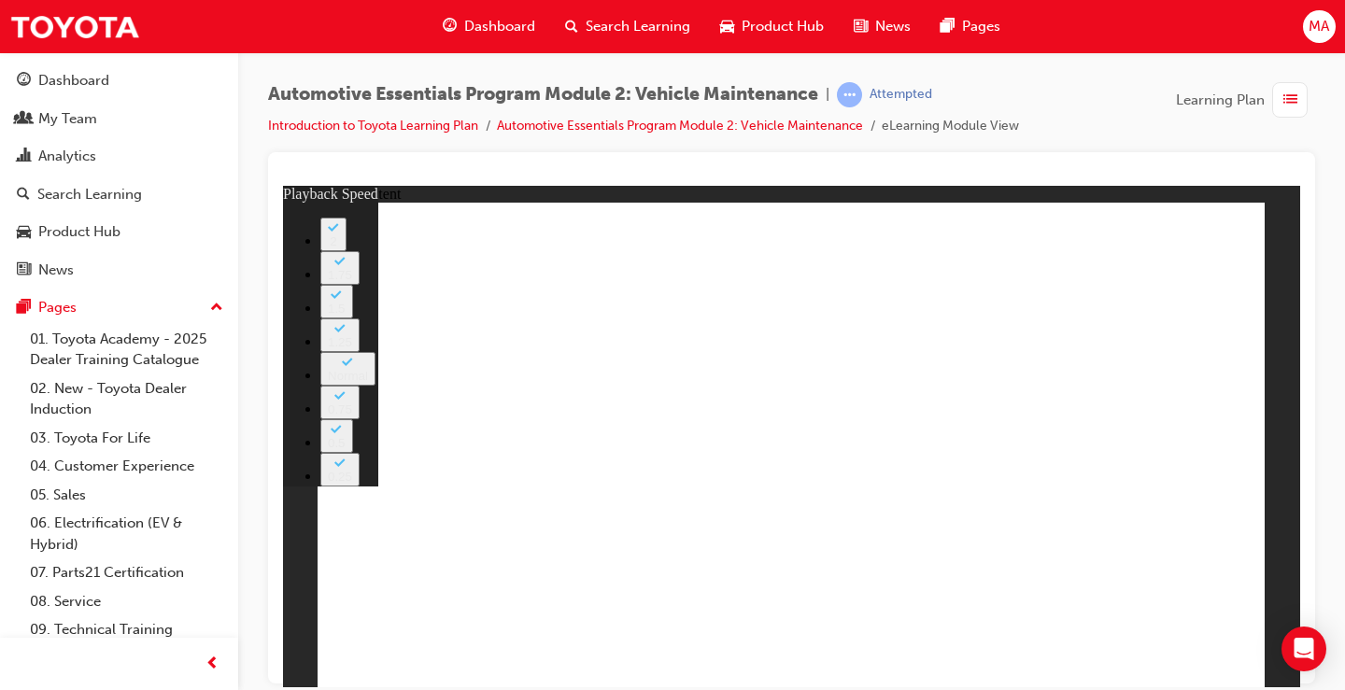
type input "8"
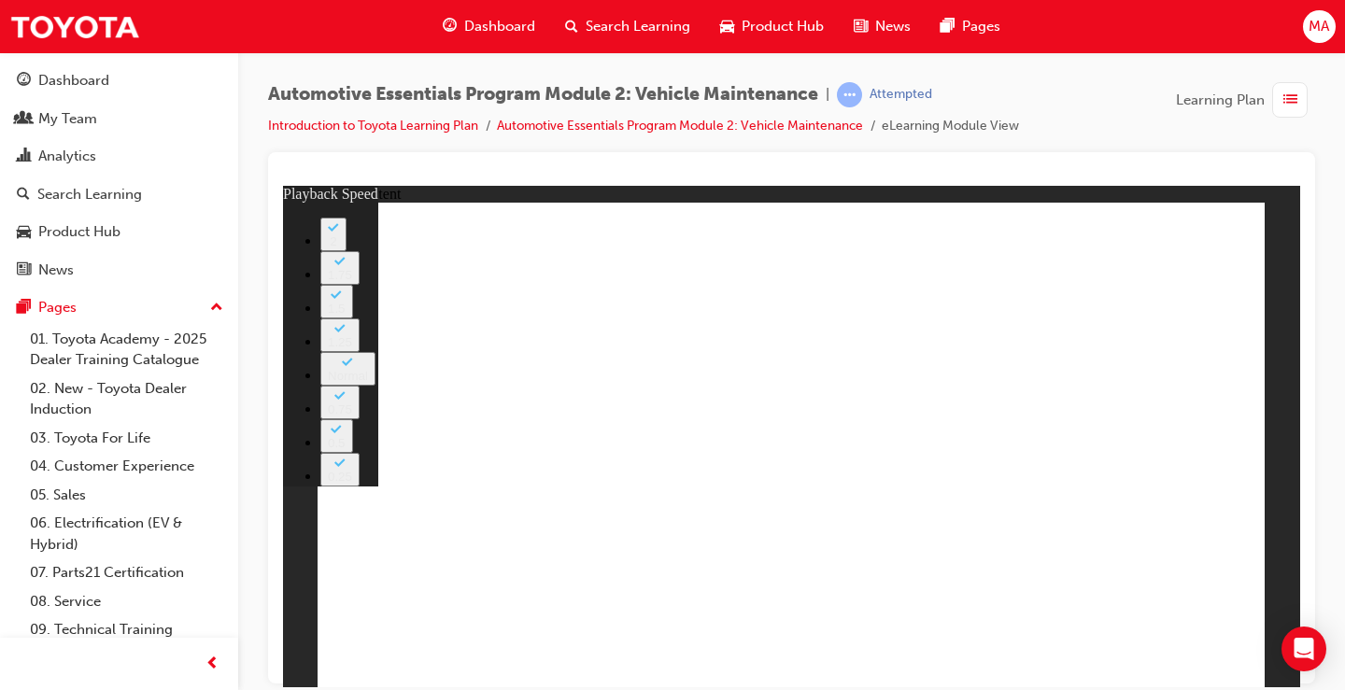
type input "9"
type input "8"
type input "9"
type input "8"
type input "10"
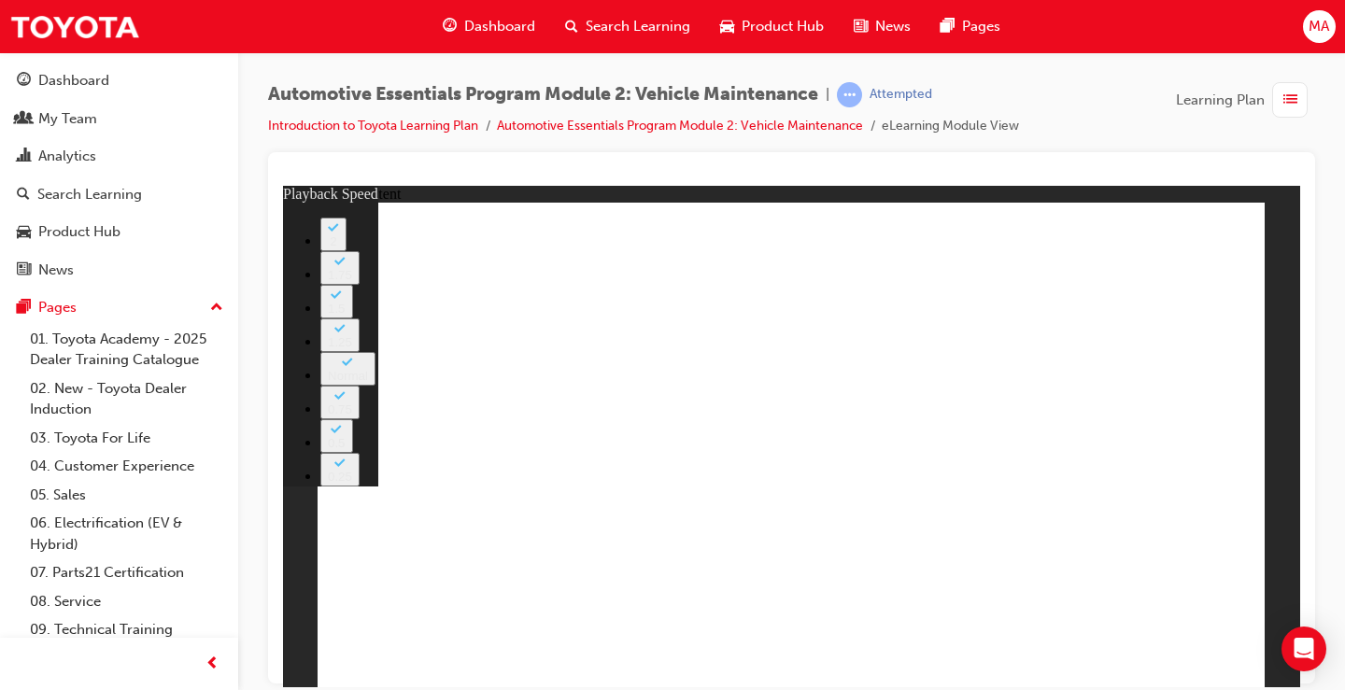
type input "8"
type input "10"
drag, startPoint x: 987, startPoint y: 521, endPoint x: 986, endPoint y: 507, distance: 14.0
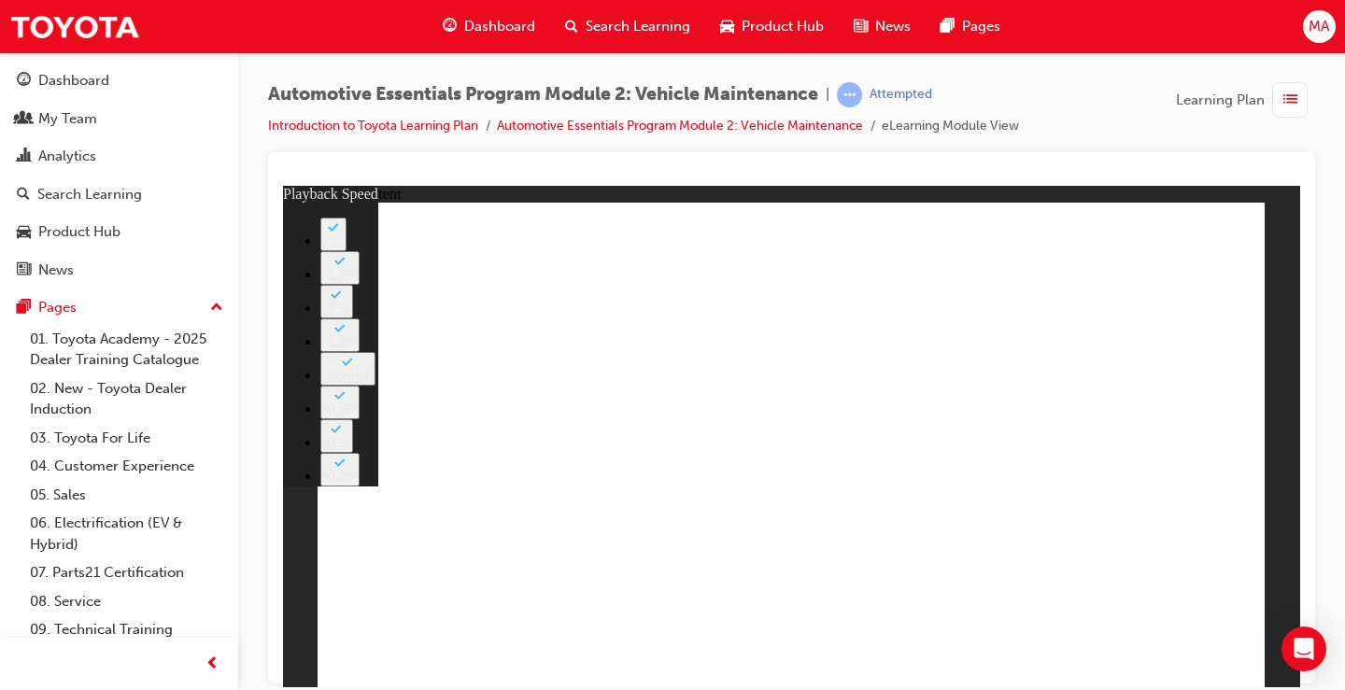
type input "33"
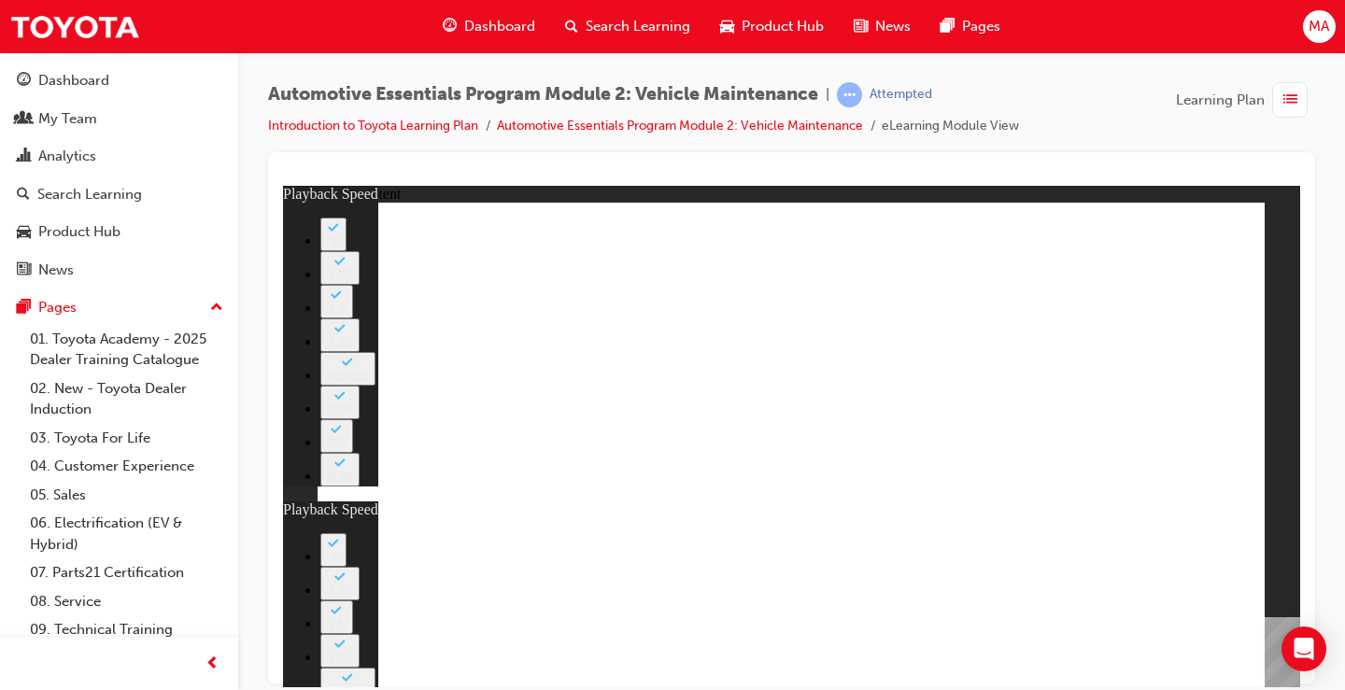
type input "35"
type input "33"
type input "35"
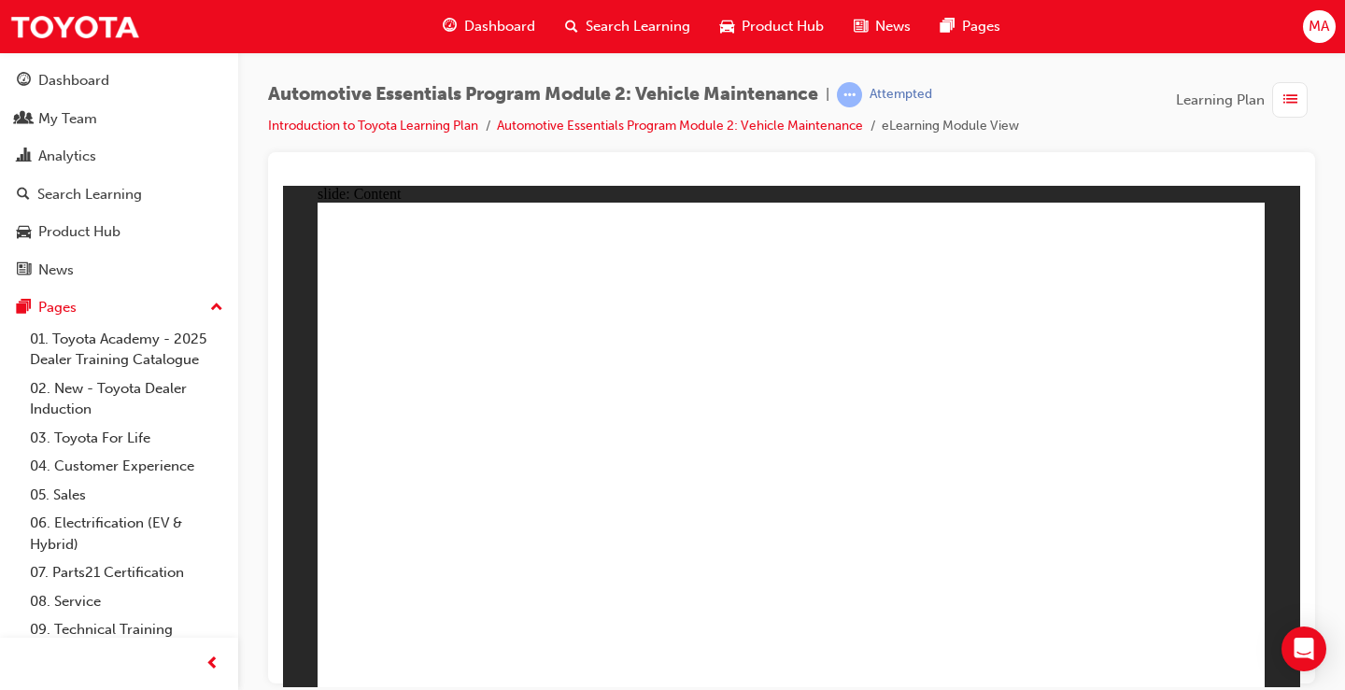
drag, startPoint x: 1041, startPoint y: 657, endPoint x: 1036, endPoint y: 638, distance: 19.3
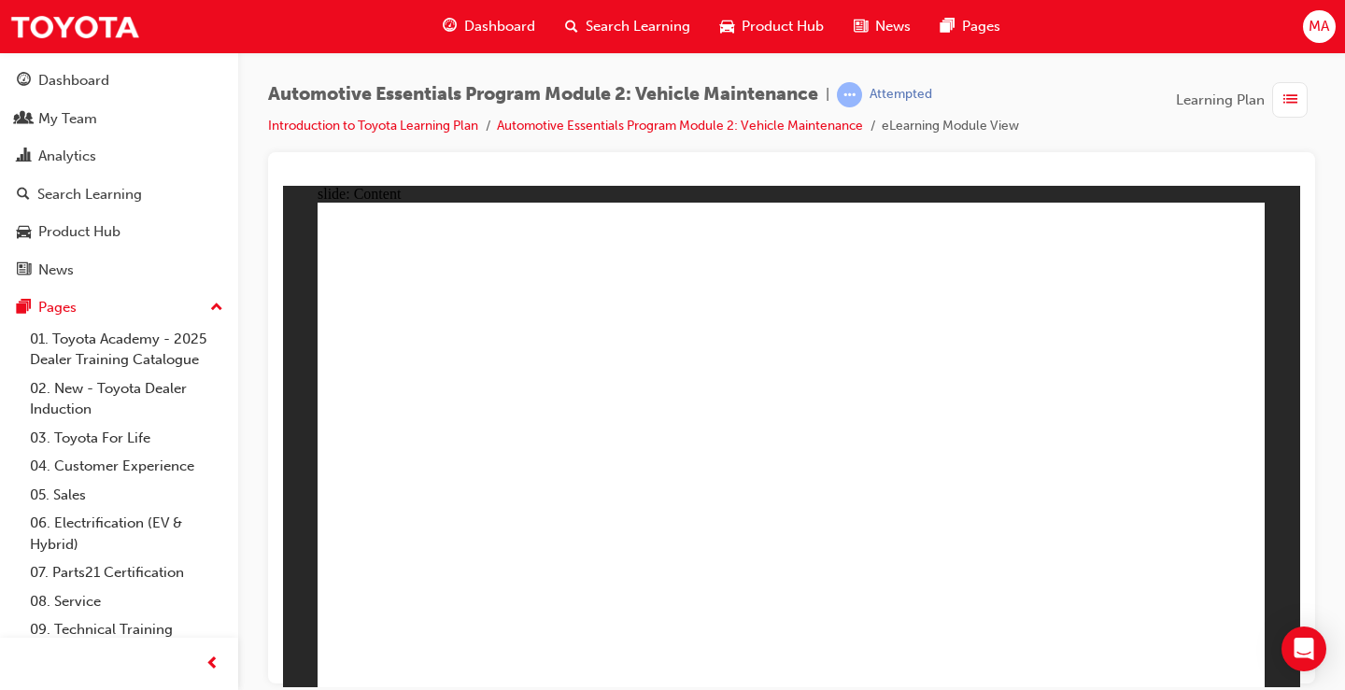
drag, startPoint x: 833, startPoint y: 397, endPoint x: 539, endPoint y: 412, distance: 294.6
drag, startPoint x: 1091, startPoint y: 378, endPoint x: 1097, endPoint y: 368, distance: 11.7
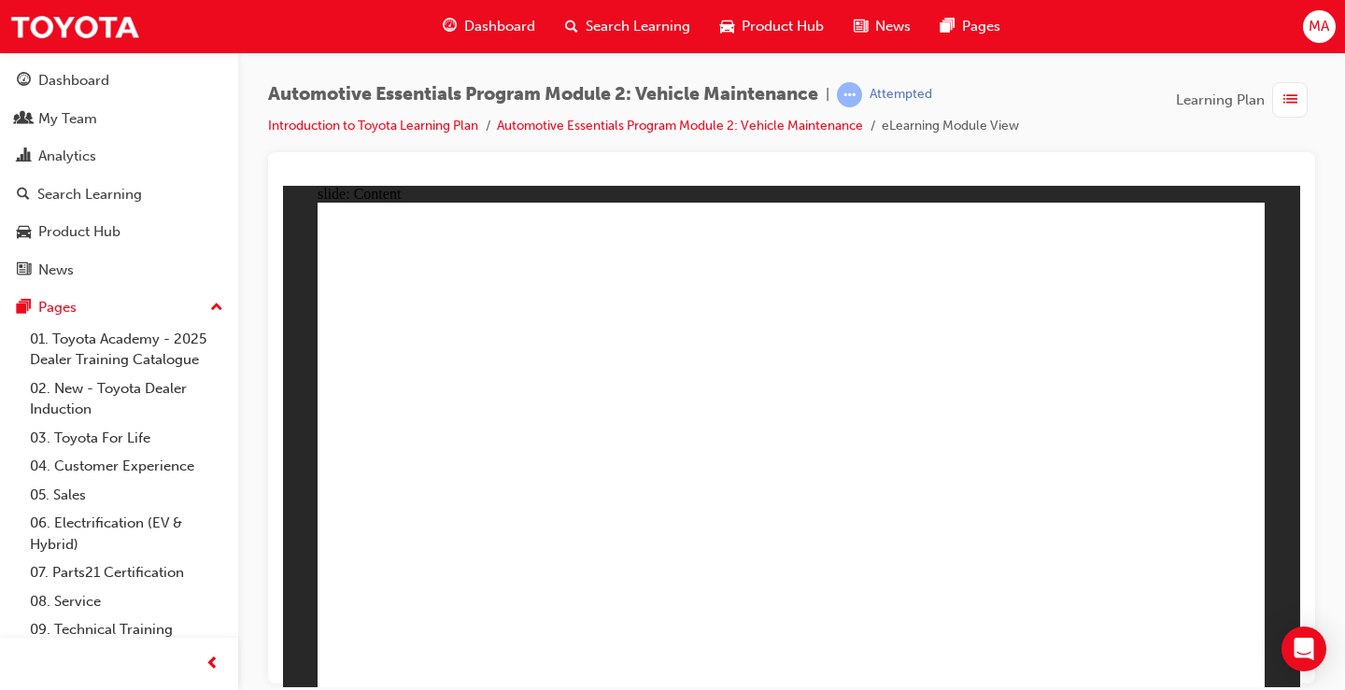
drag, startPoint x: 1100, startPoint y: 279, endPoint x: 1096, endPoint y: 307, distance: 28.4
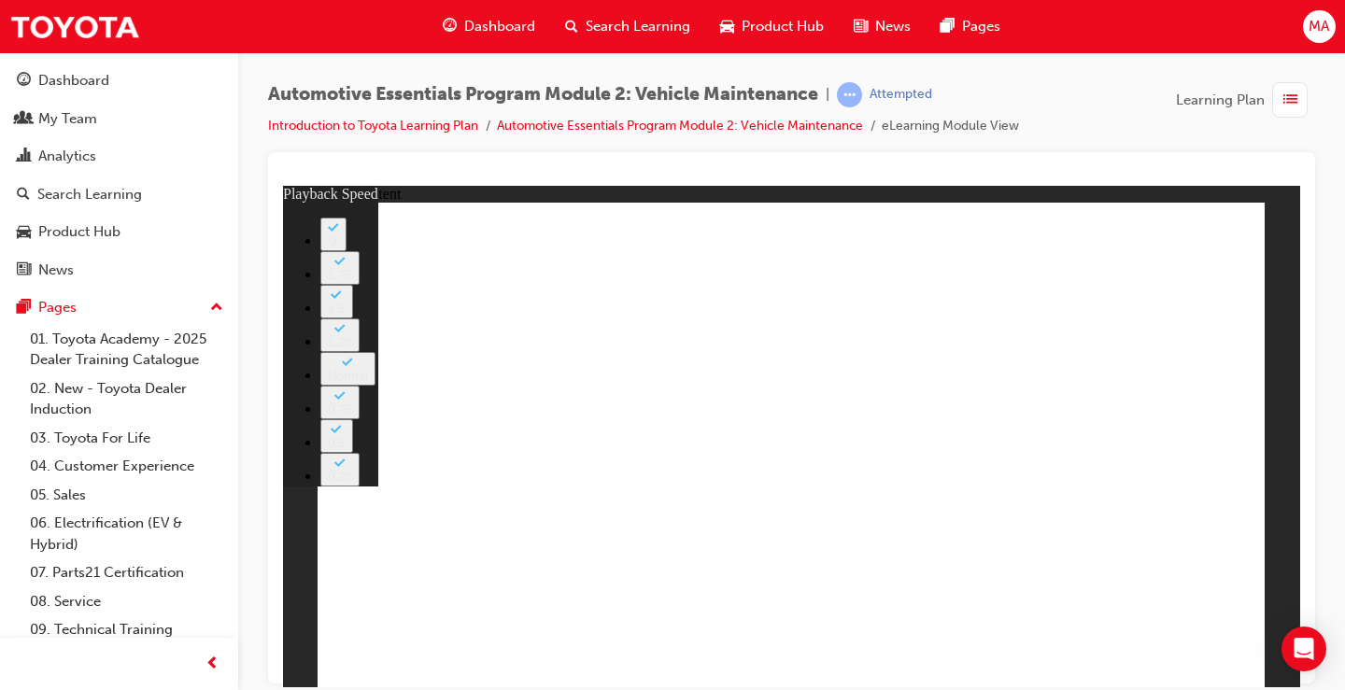
type input "8"
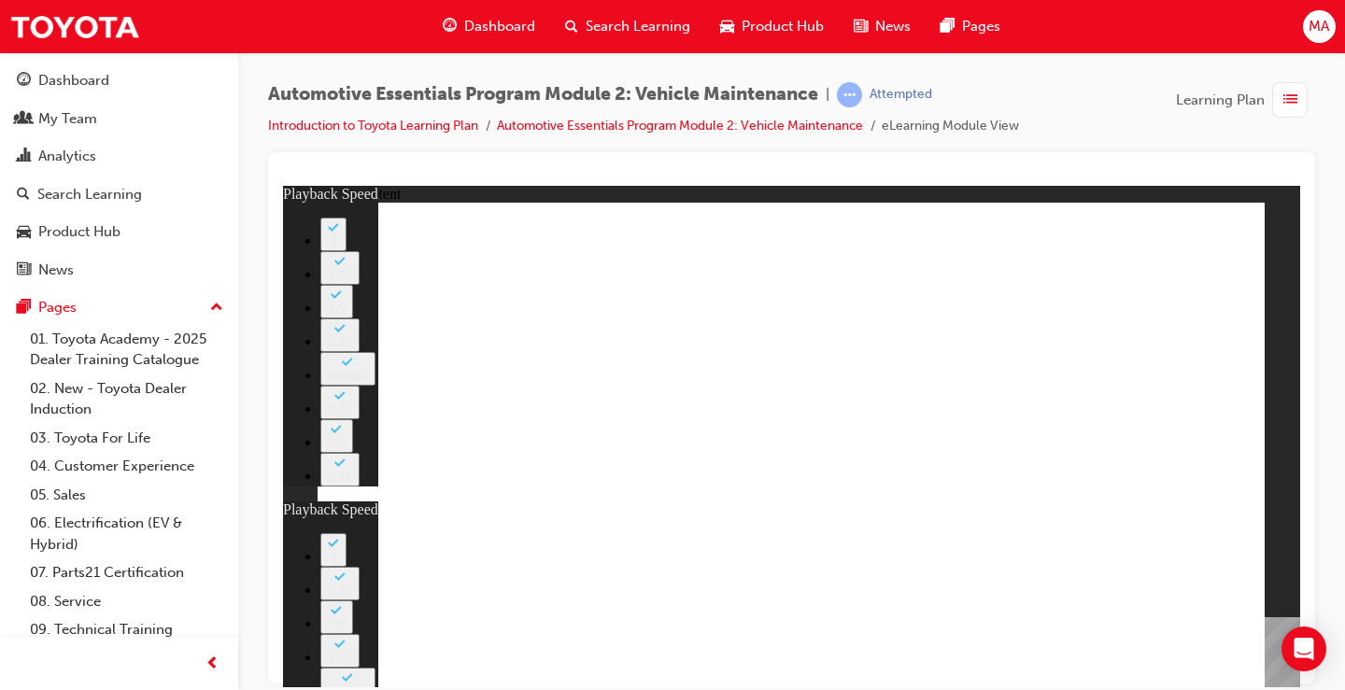
type input "27"
type input "8"
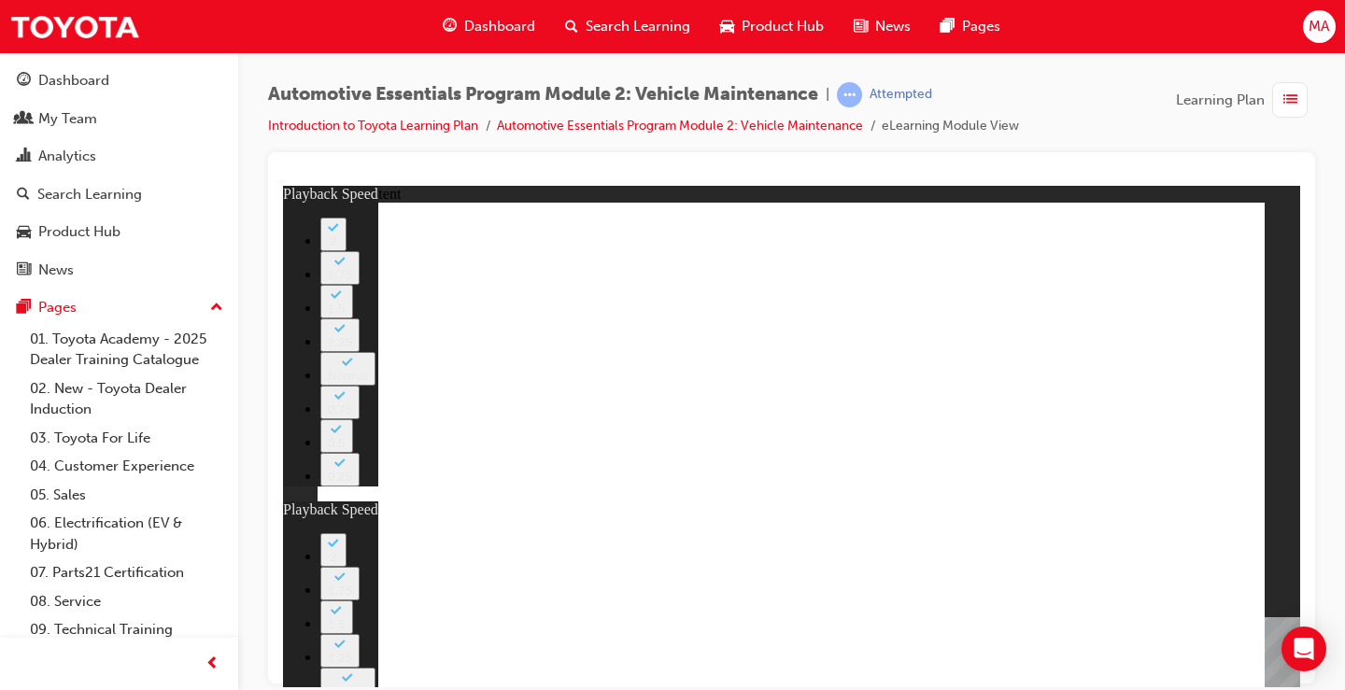
type input "27"
type input "12"
type input "8"
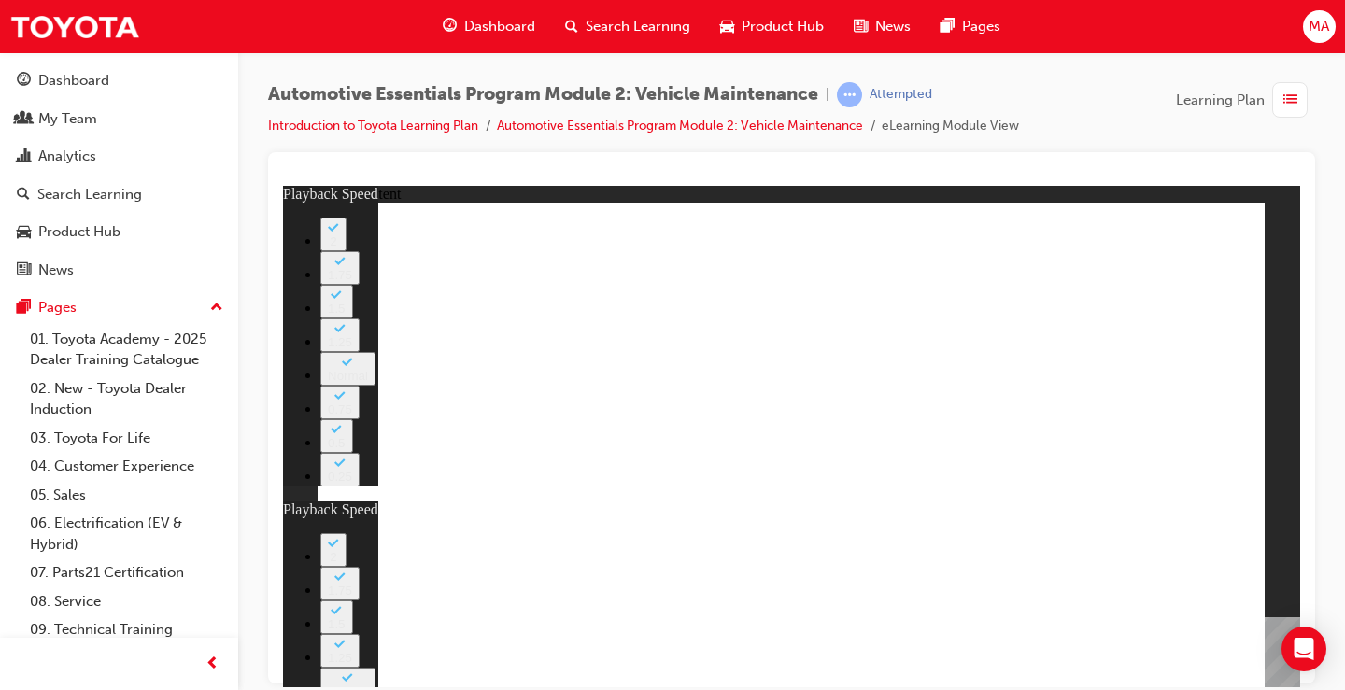
type input "27"
type input "12"
type input "56"
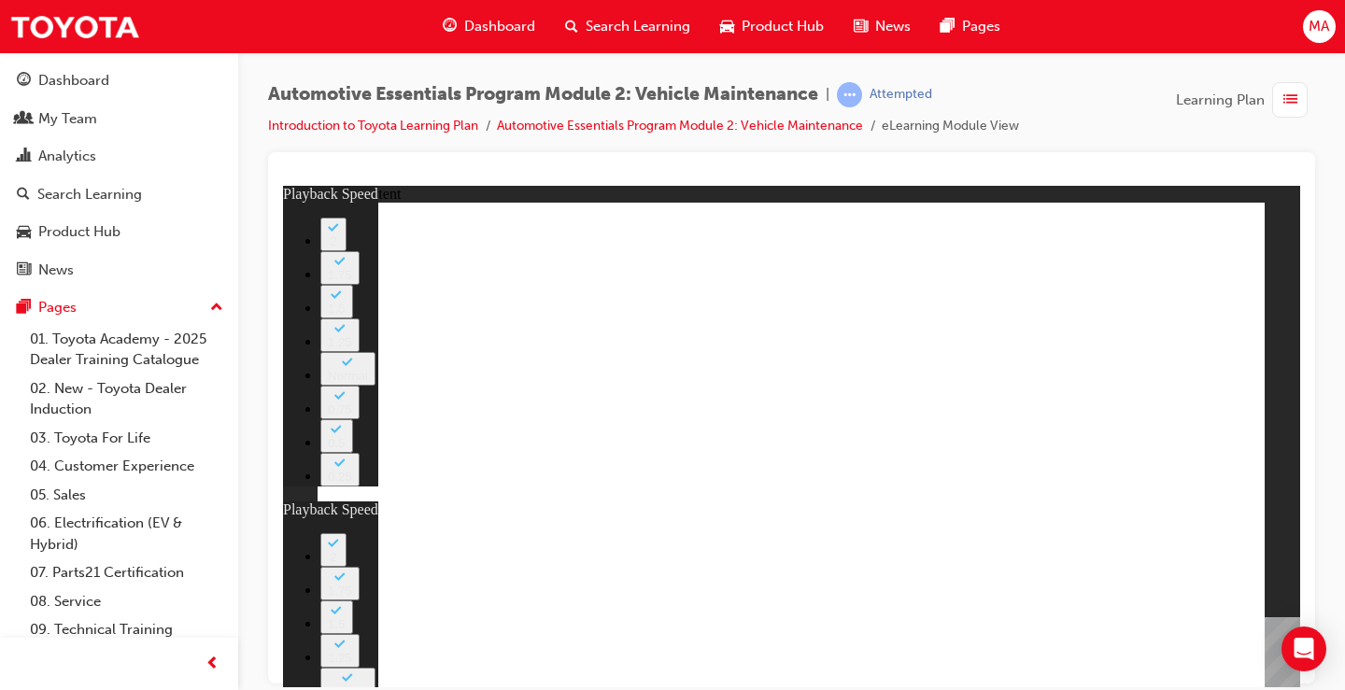
type input "8"
type input "27"
type input "12"
type input "13"
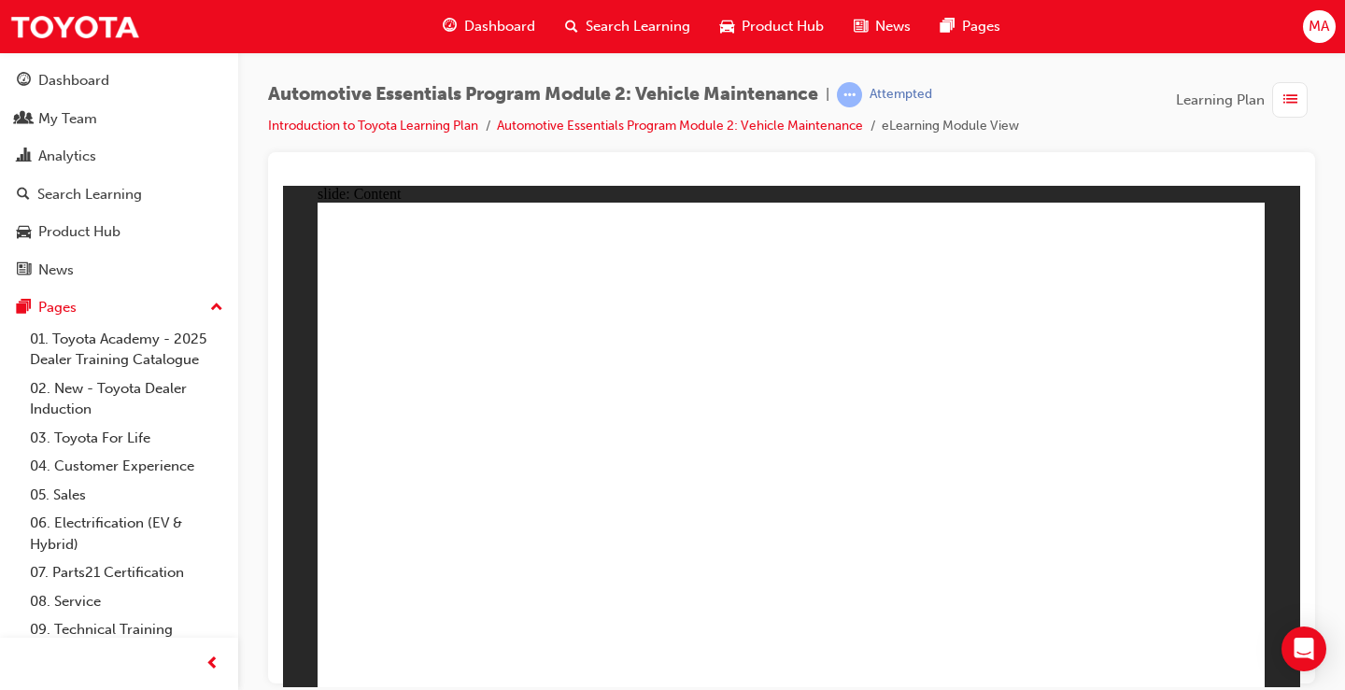
radio input "true"
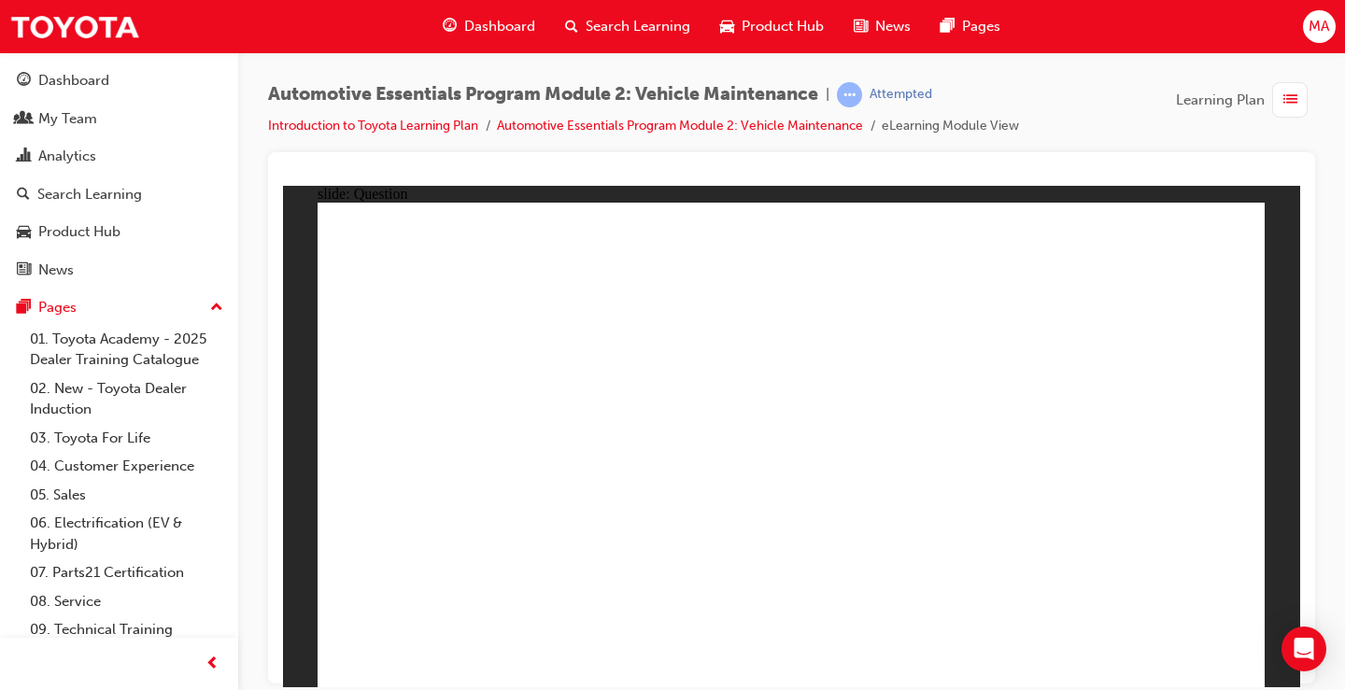
radio input "true"
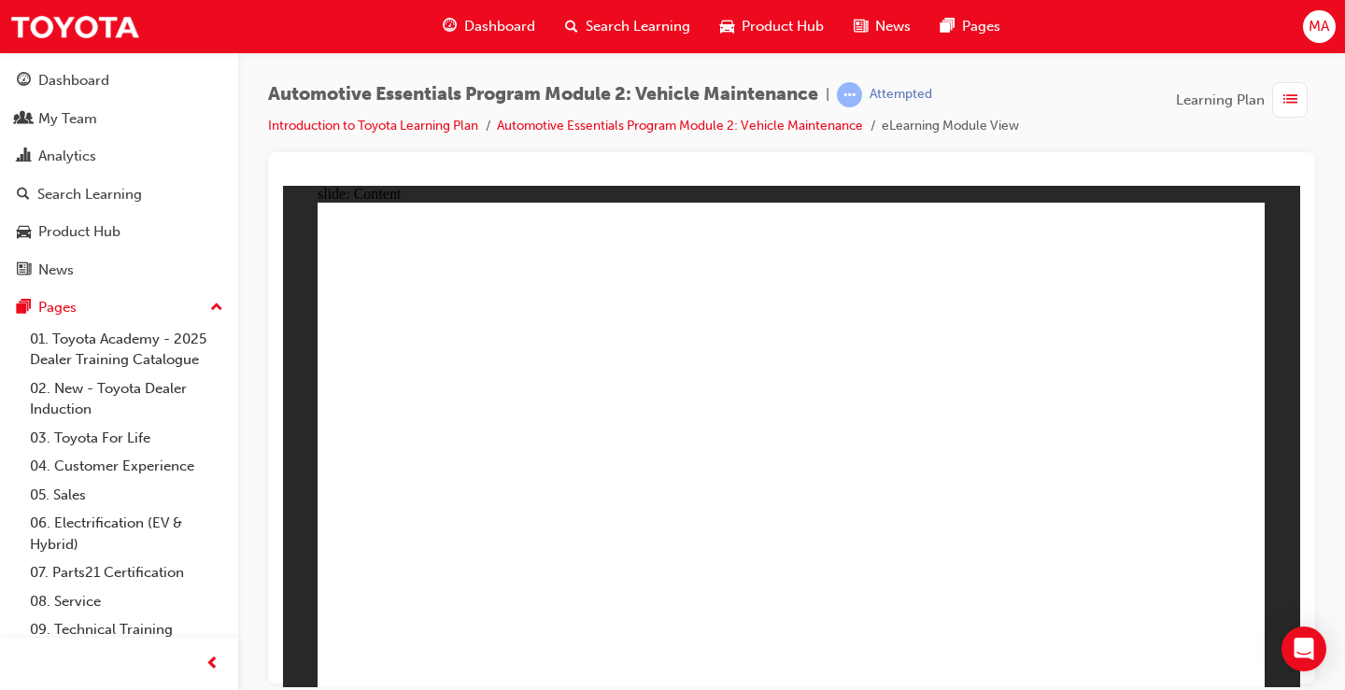
drag, startPoint x: 657, startPoint y: 337, endPoint x: 651, endPoint y: 362, distance: 24.9
